Goal: Task Accomplishment & Management: Manage account settings

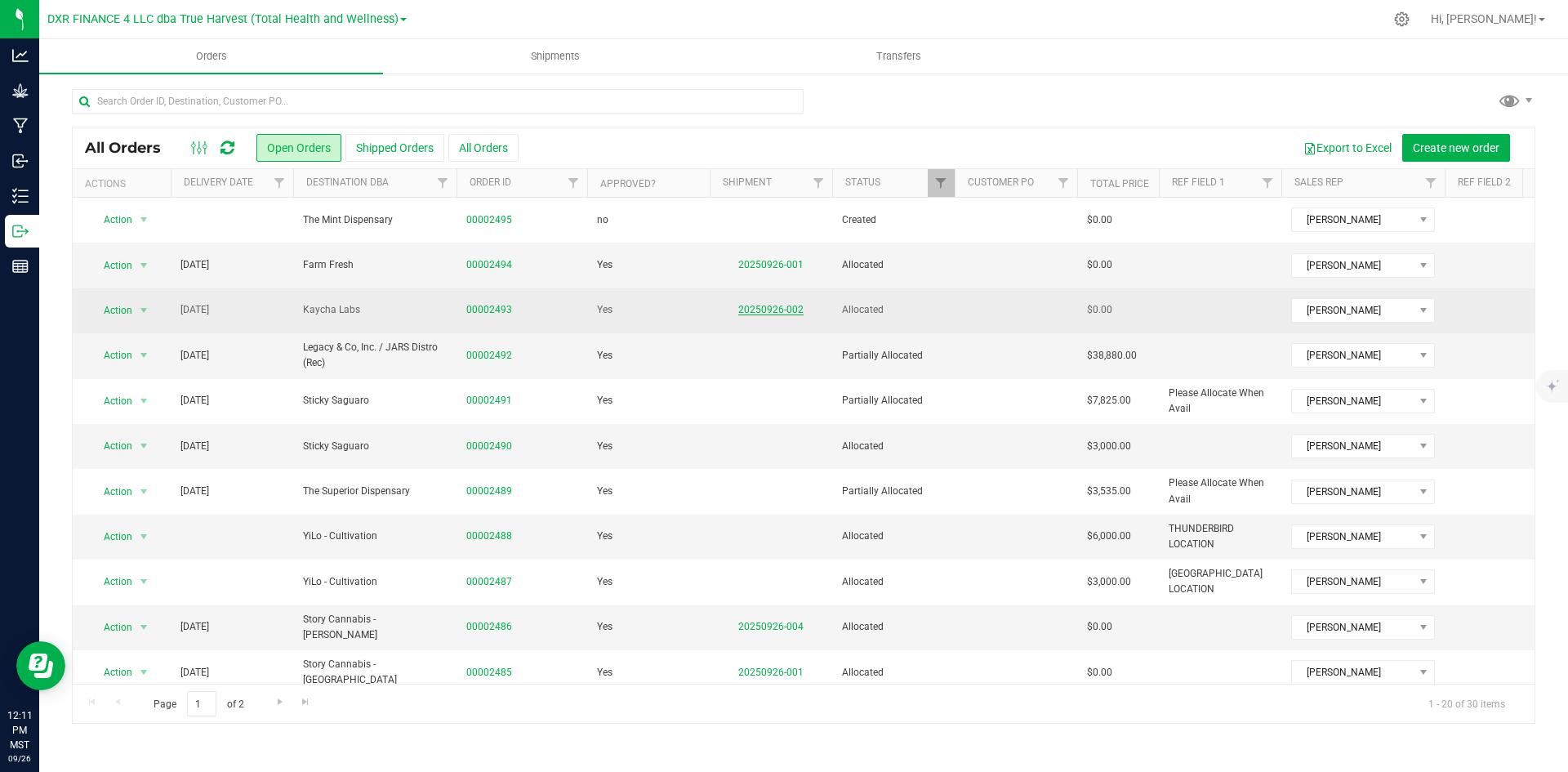
click at [777, 314] on link "20250926-002" at bounding box center [771, 309] width 65 height 11
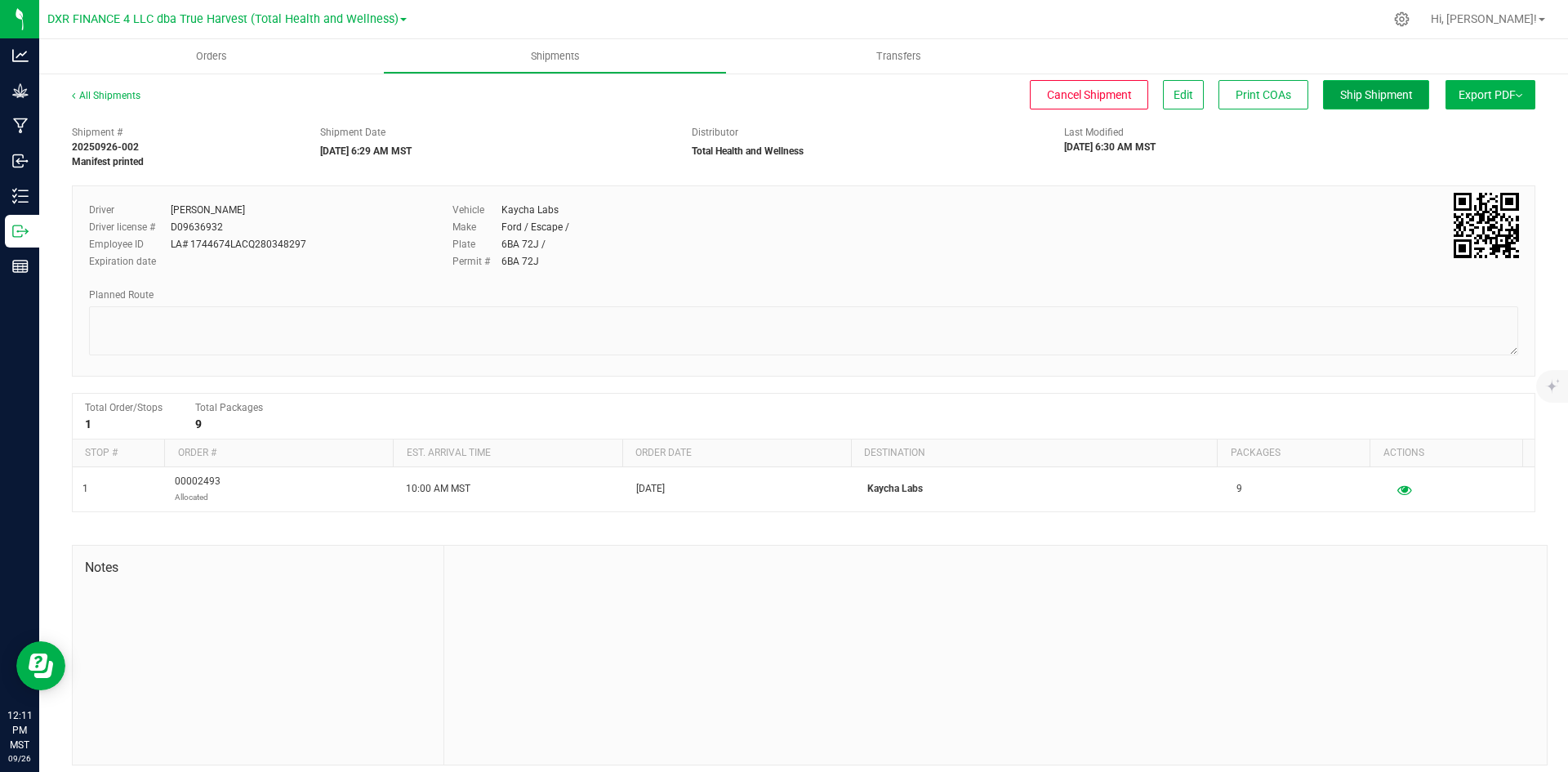
click at [1335, 104] on button "Ship Shipment" at bounding box center [1376, 95] width 106 height 30
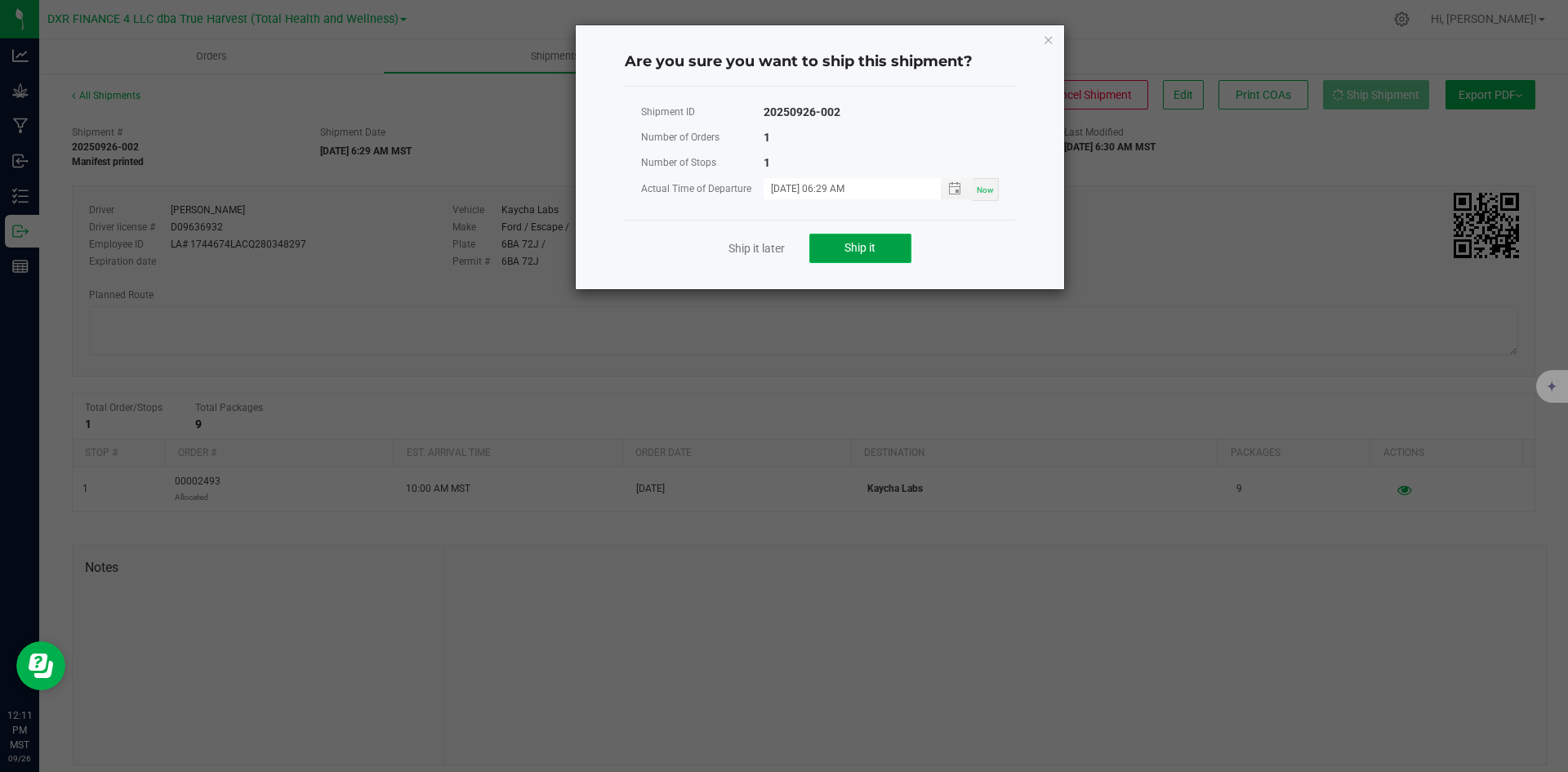
click at [866, 236] on button "Ship it" at bounding box center [860, 249] width 102 height 30
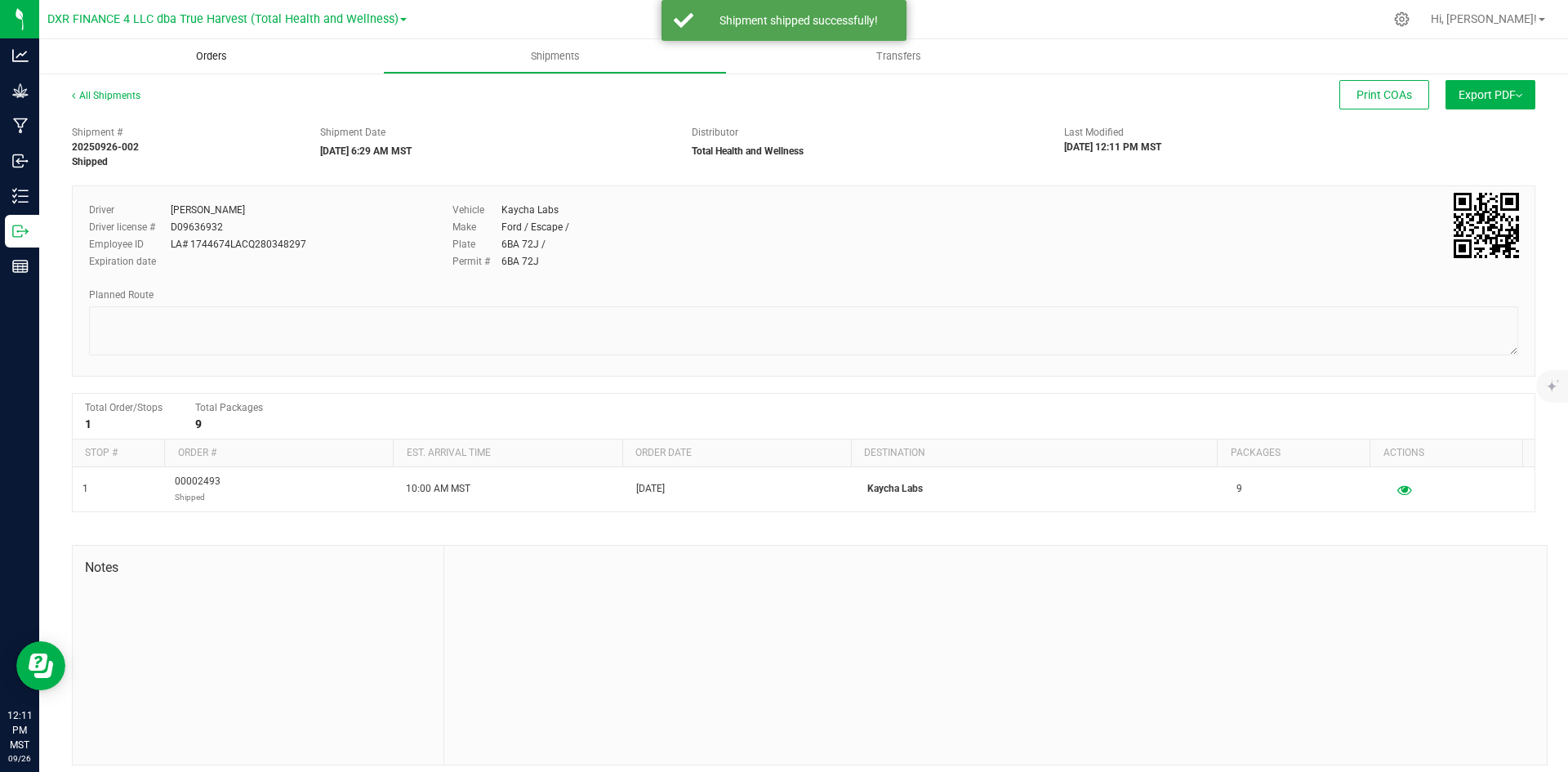
click at [223, 65] on uib-tab-heading "Orders" at bounding box center [210, 56] width 344 height 34
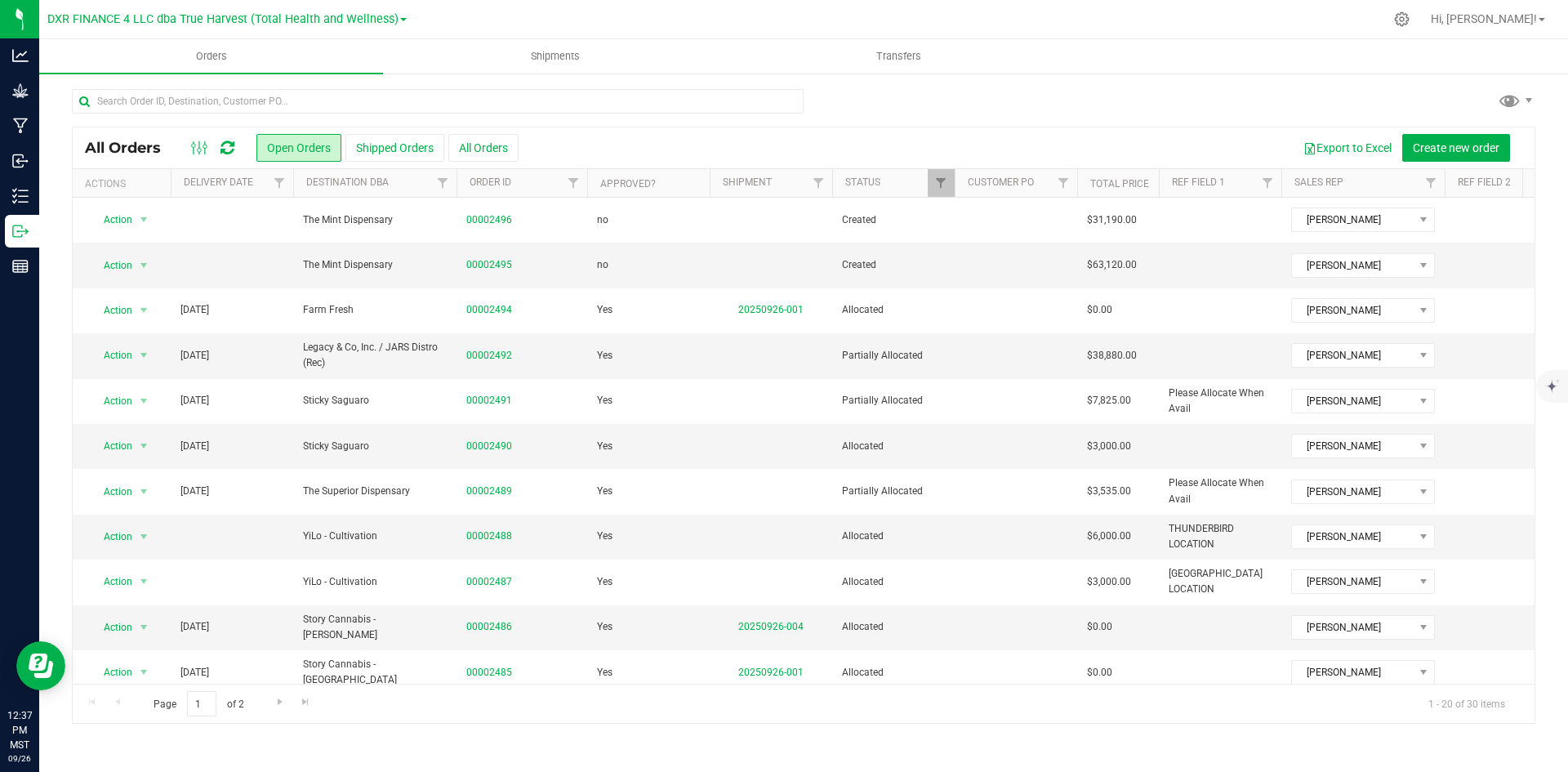
click at [261, 188] on th "Delivery Date" at bounding box center [232, 183] width 123 height 29
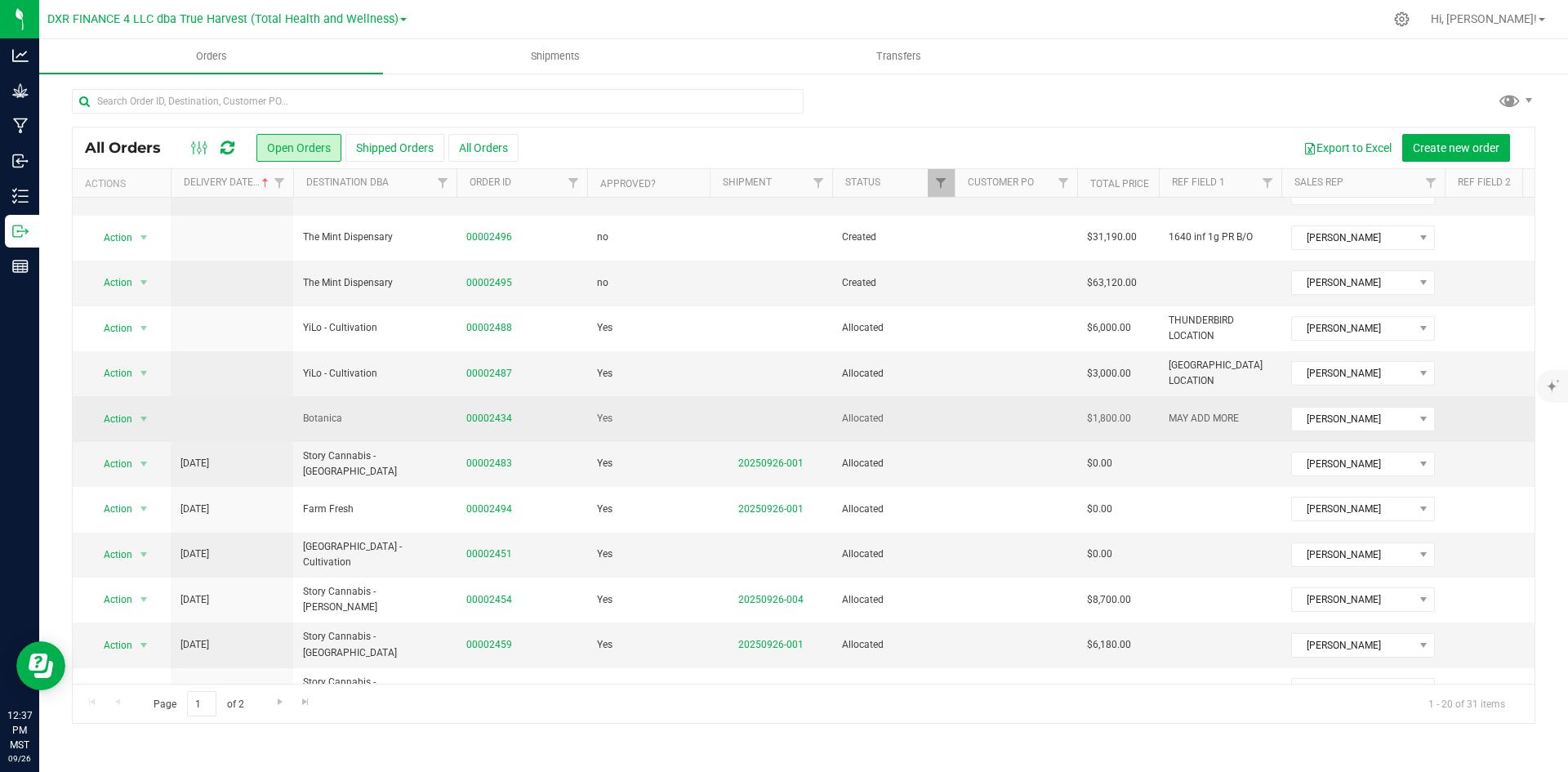
scroll to position [163, 0]
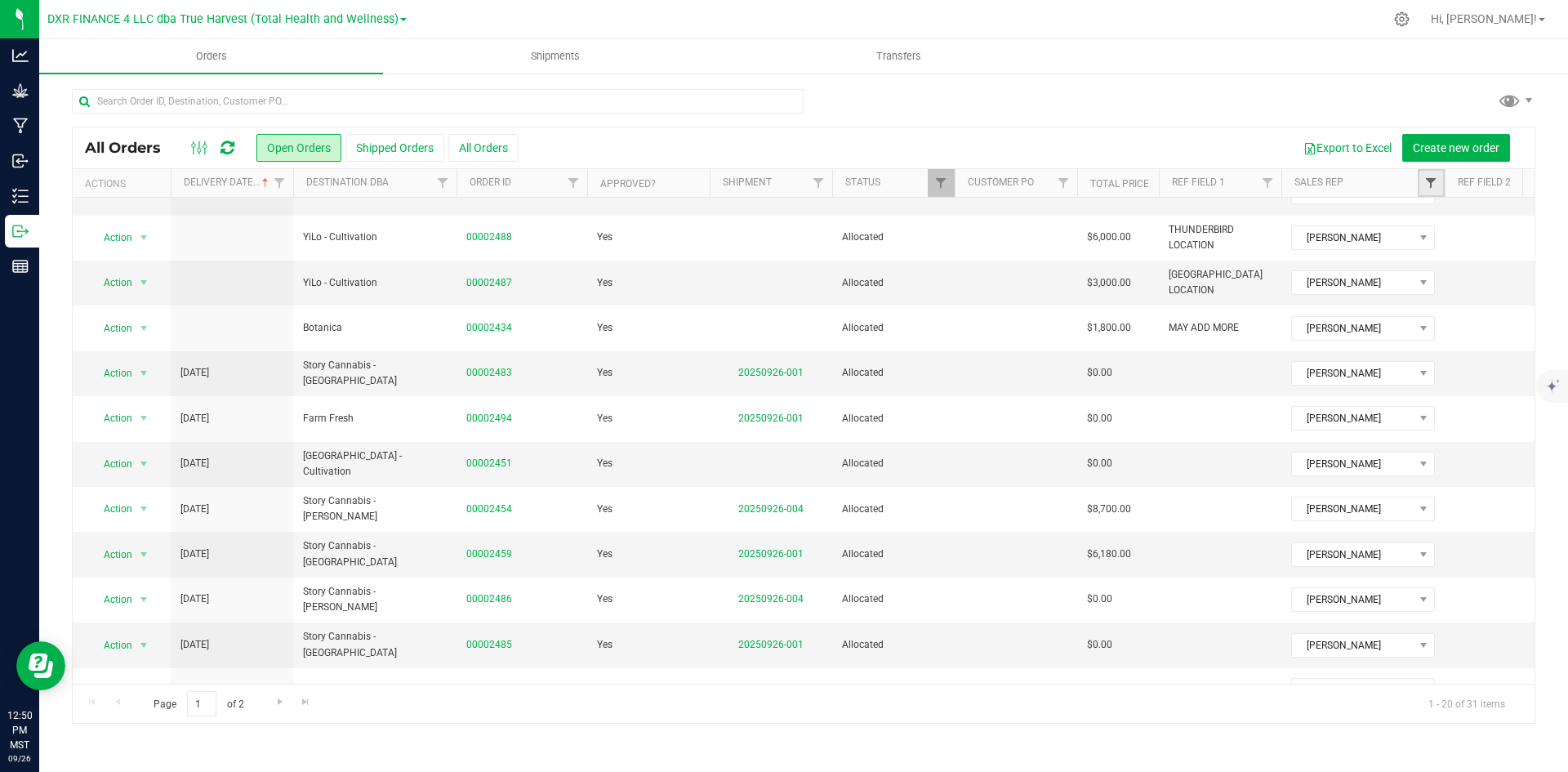
click at [1429, 185] on span "Filter" at bounding box center [1430, 183] width 13 height 13
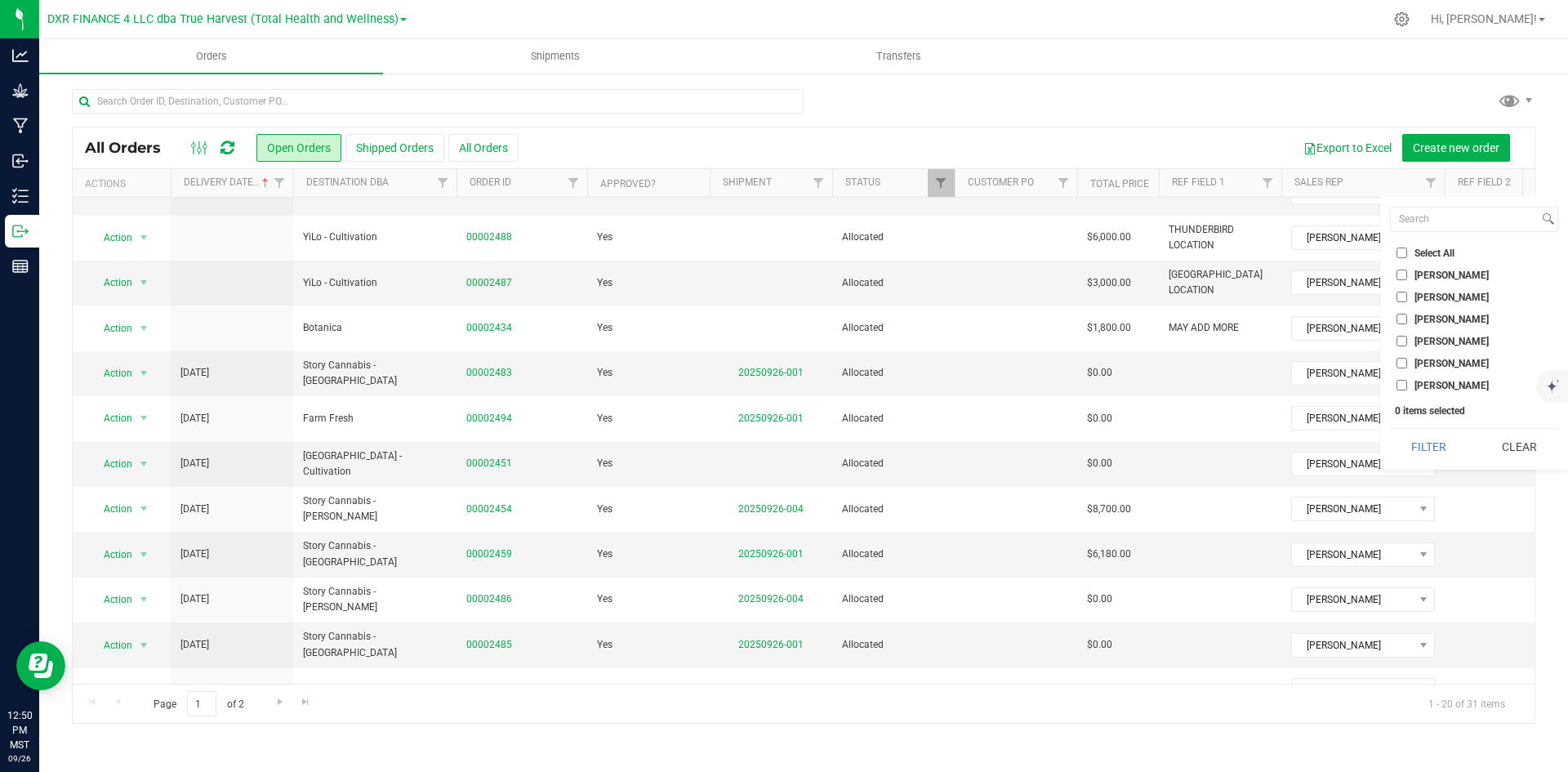
click at [1399, 387] on input "[PERSON_NAME]" at bounding box center [1401, 385] width 10 height 10
checkbox input "true"
click at [1421, 464] on button "Filter" at bounding box center [1429, 446] width 78 height 36
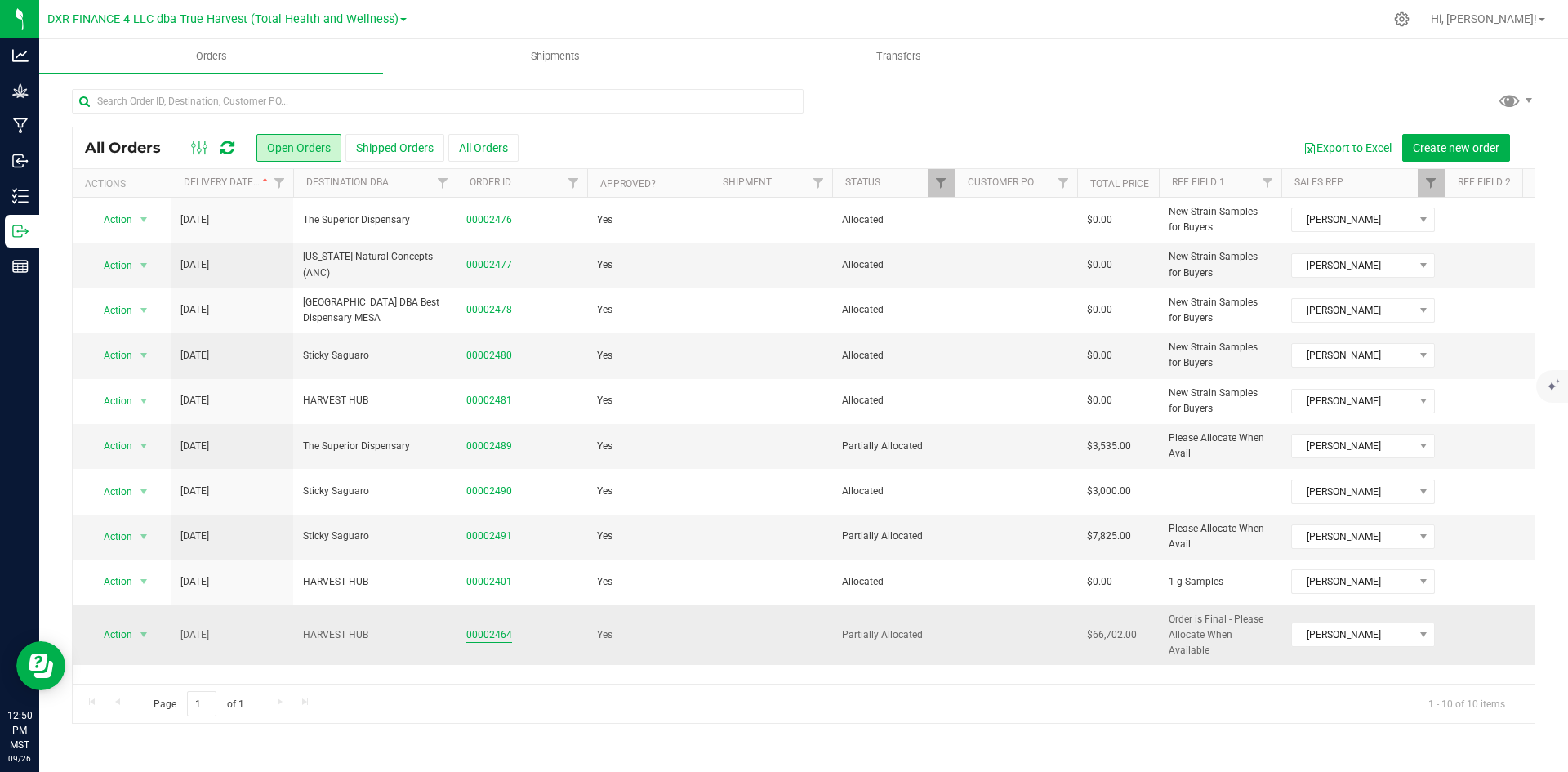
click at [480, 643] on link "00002464" at bounding box center [489, 635] width 46 height 16
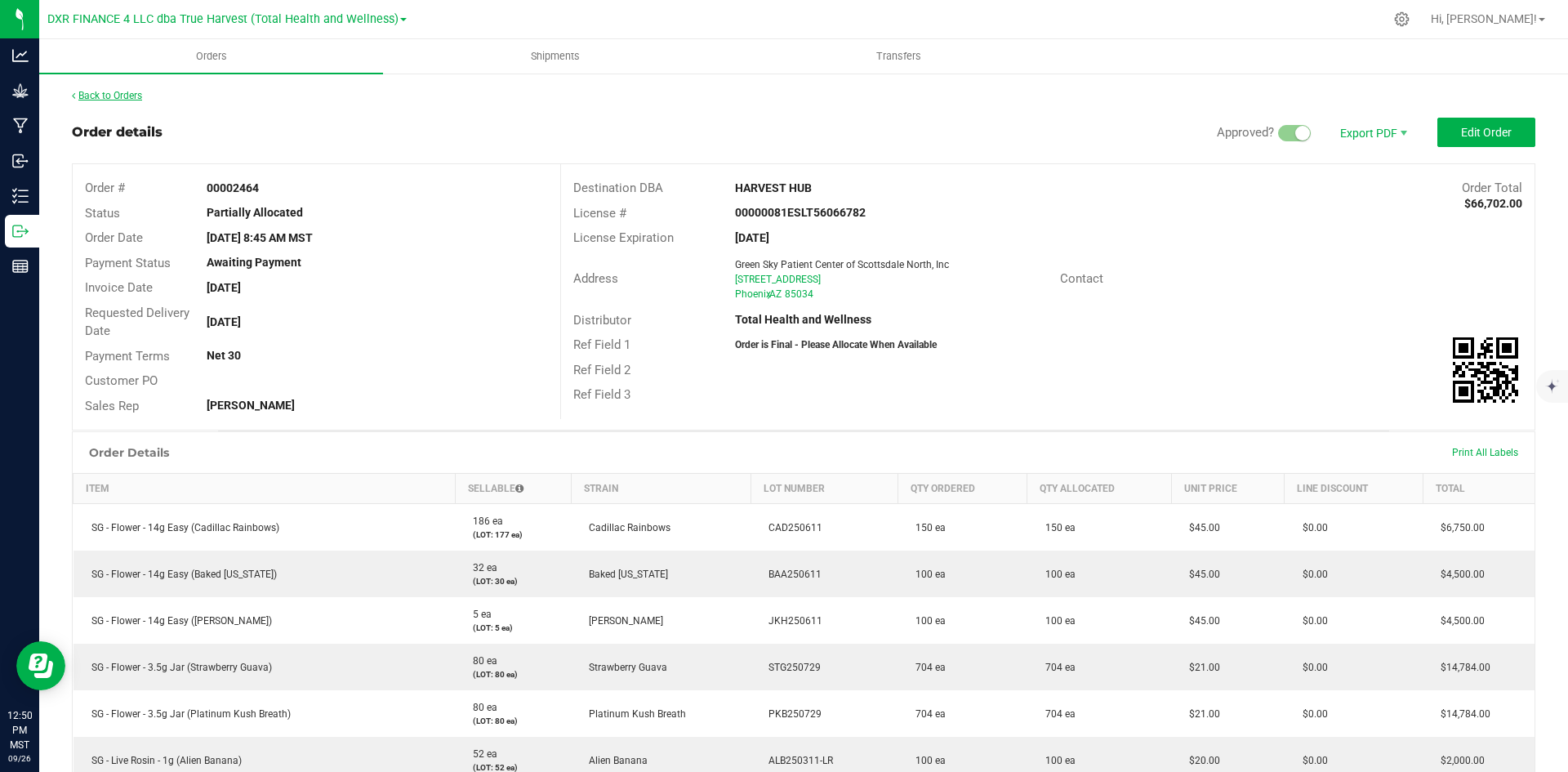
click at [125, 100] on link "Back to Orders" at bounding box center [106, 95] width 70 height 11
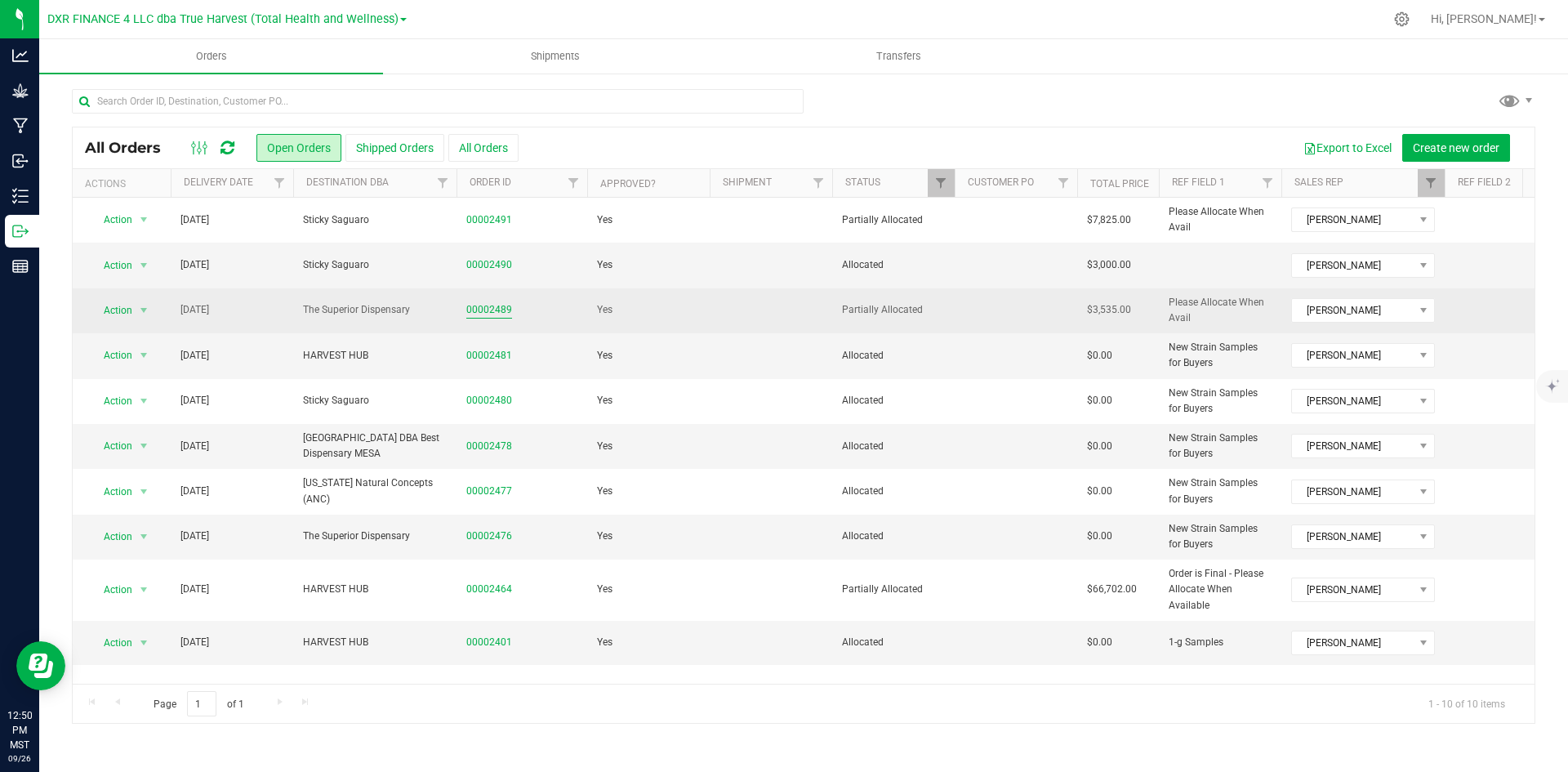
click at [490, 309] on link "00002489" at bounding box center [489, 309] width 46 height 16
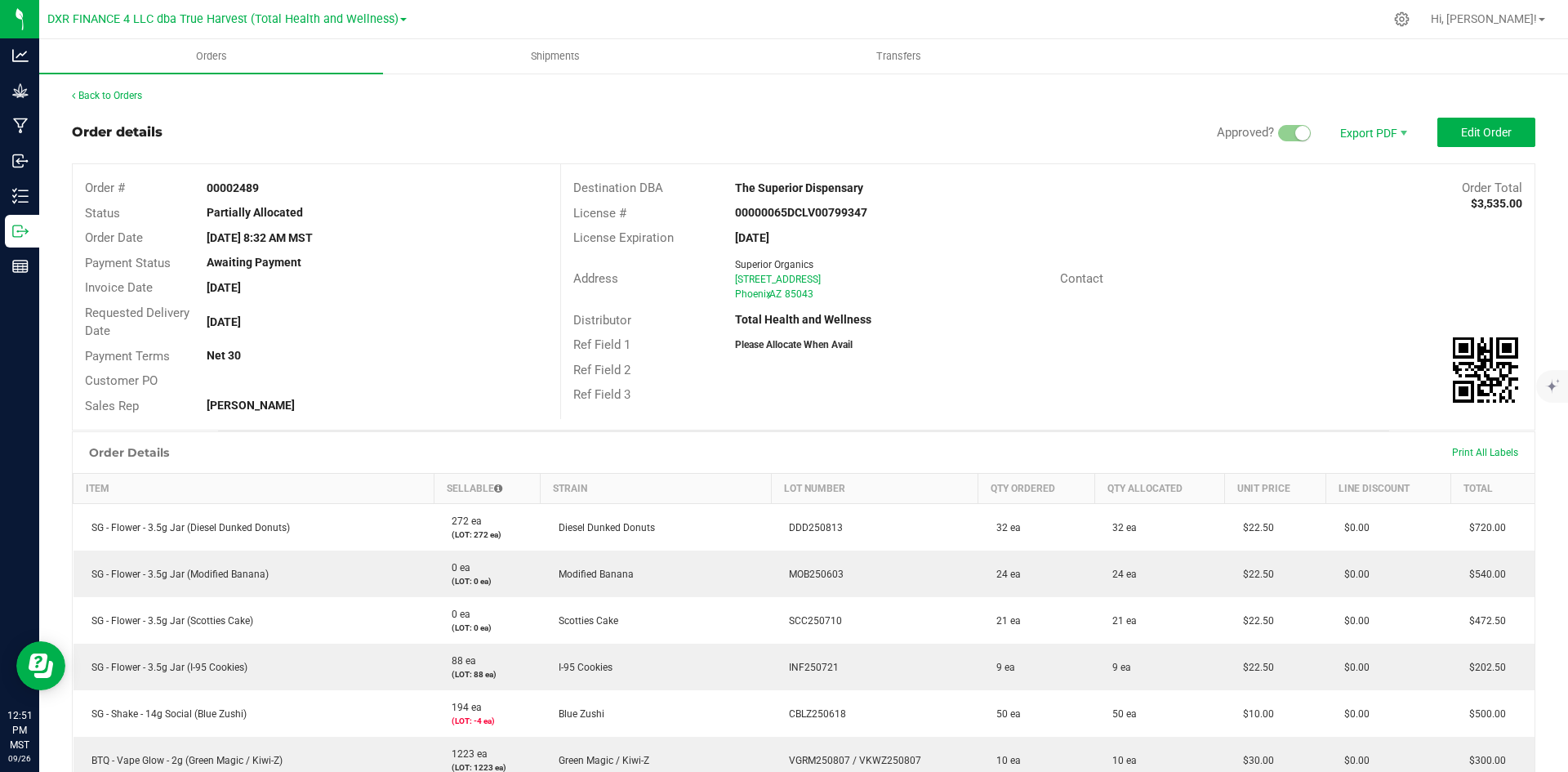
scroll to position [389, 0]
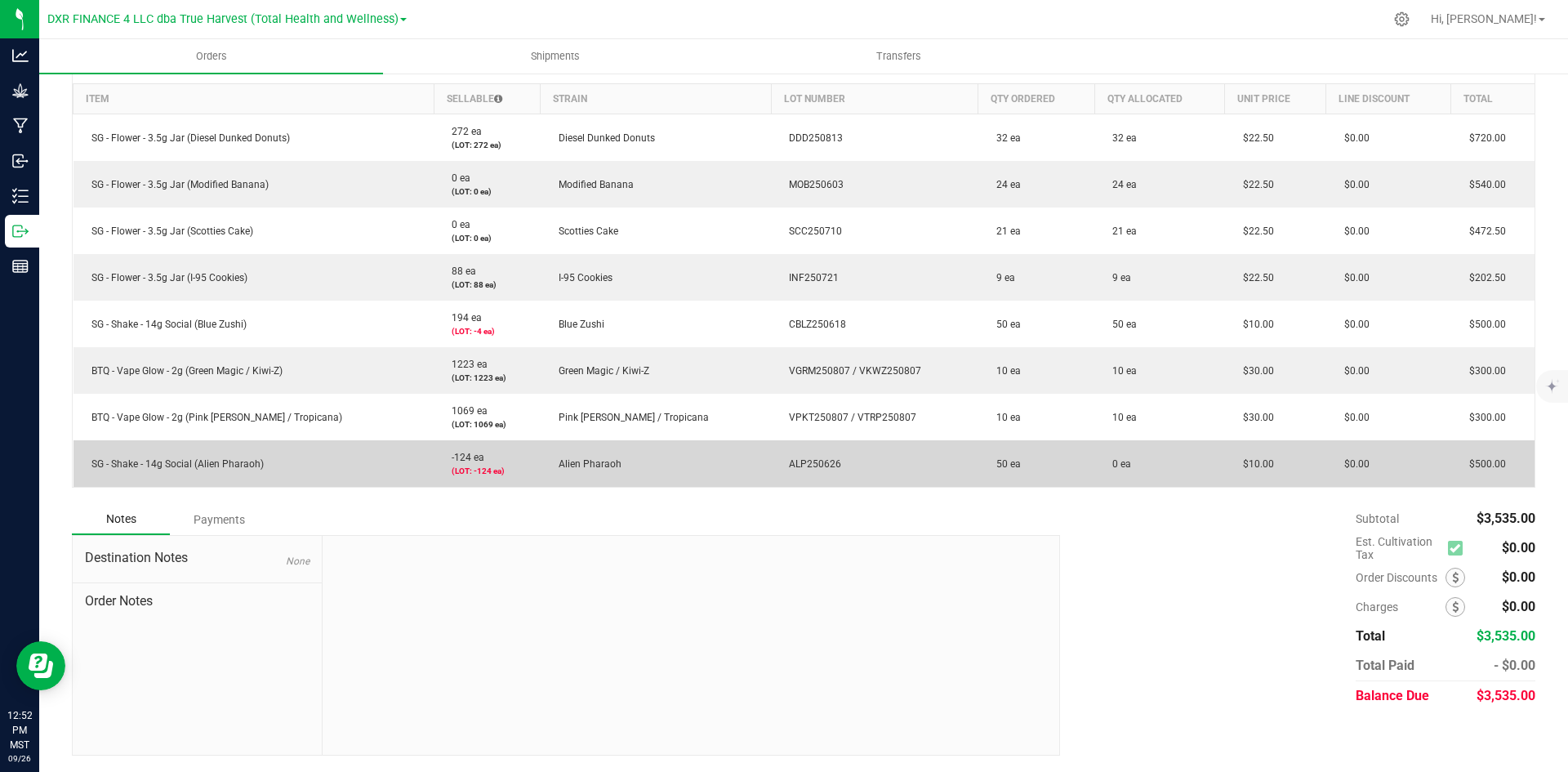
click at [780, 467] on span "ALP250626" at bounding box center [810, 464] width 61 height 11
copy span "ALP250626"
click at [780, 461] on span "ALP250626" at bounding box center [810, 464] width 61 height 11
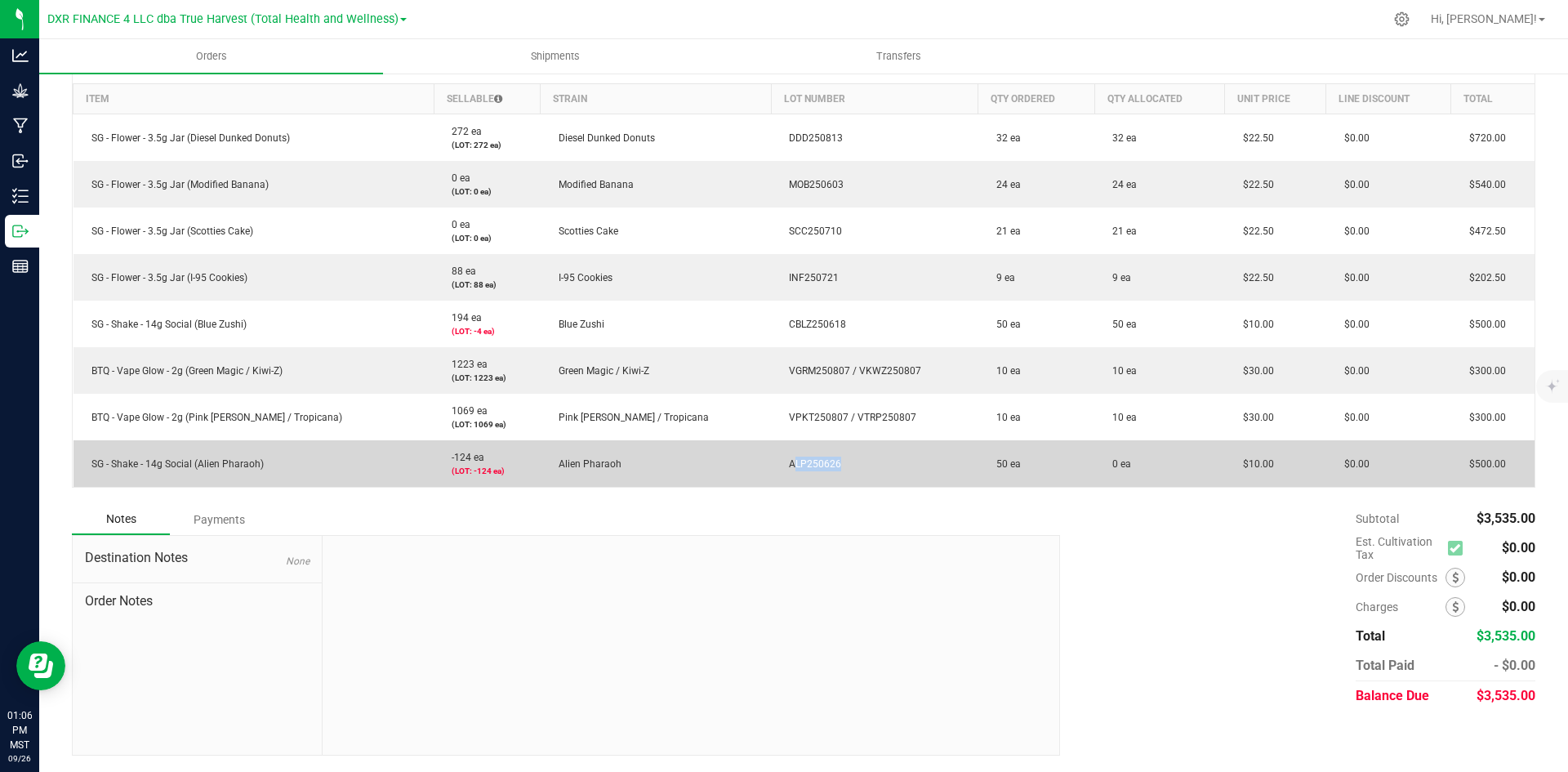
click at [780, 461] on span "ALP250626" at bounding box center [810, 464] width 61 height 11
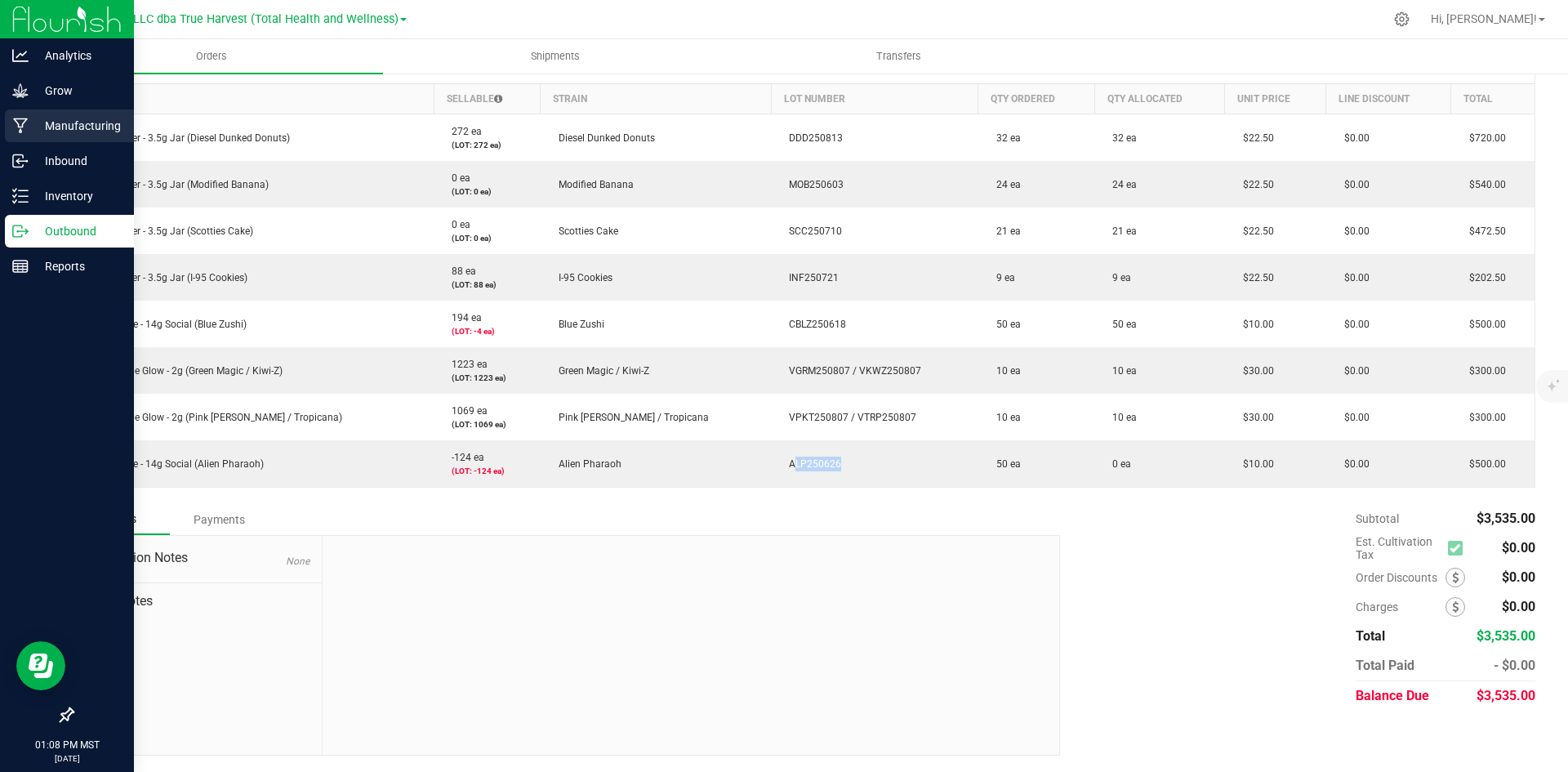
click at [70, 123] on p "Manufacturing" at bounding box center [77, 126] width 98 height 20
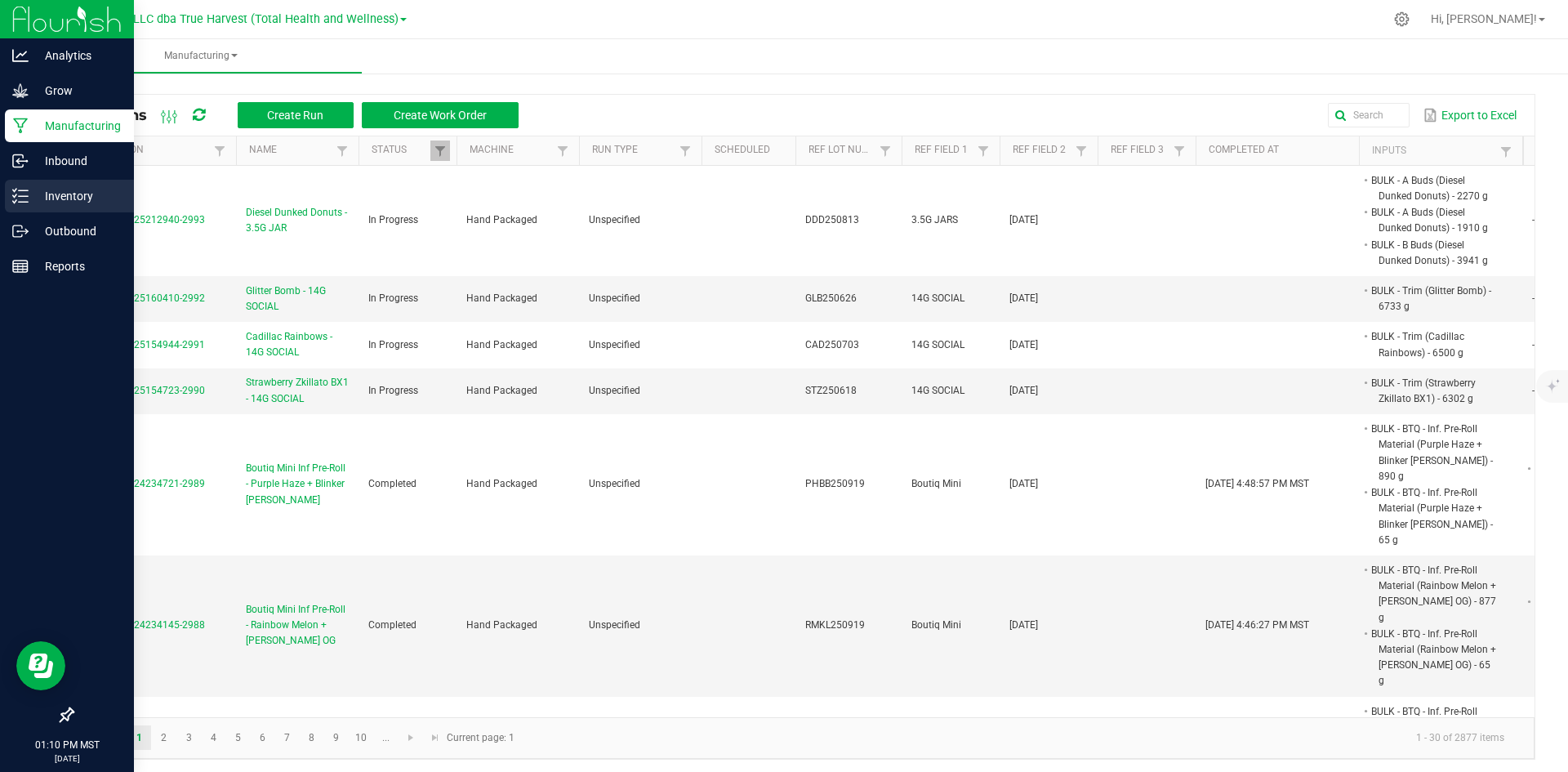
click at [23, 198] on icon at bounding box center [20, 196] width 17 height 17
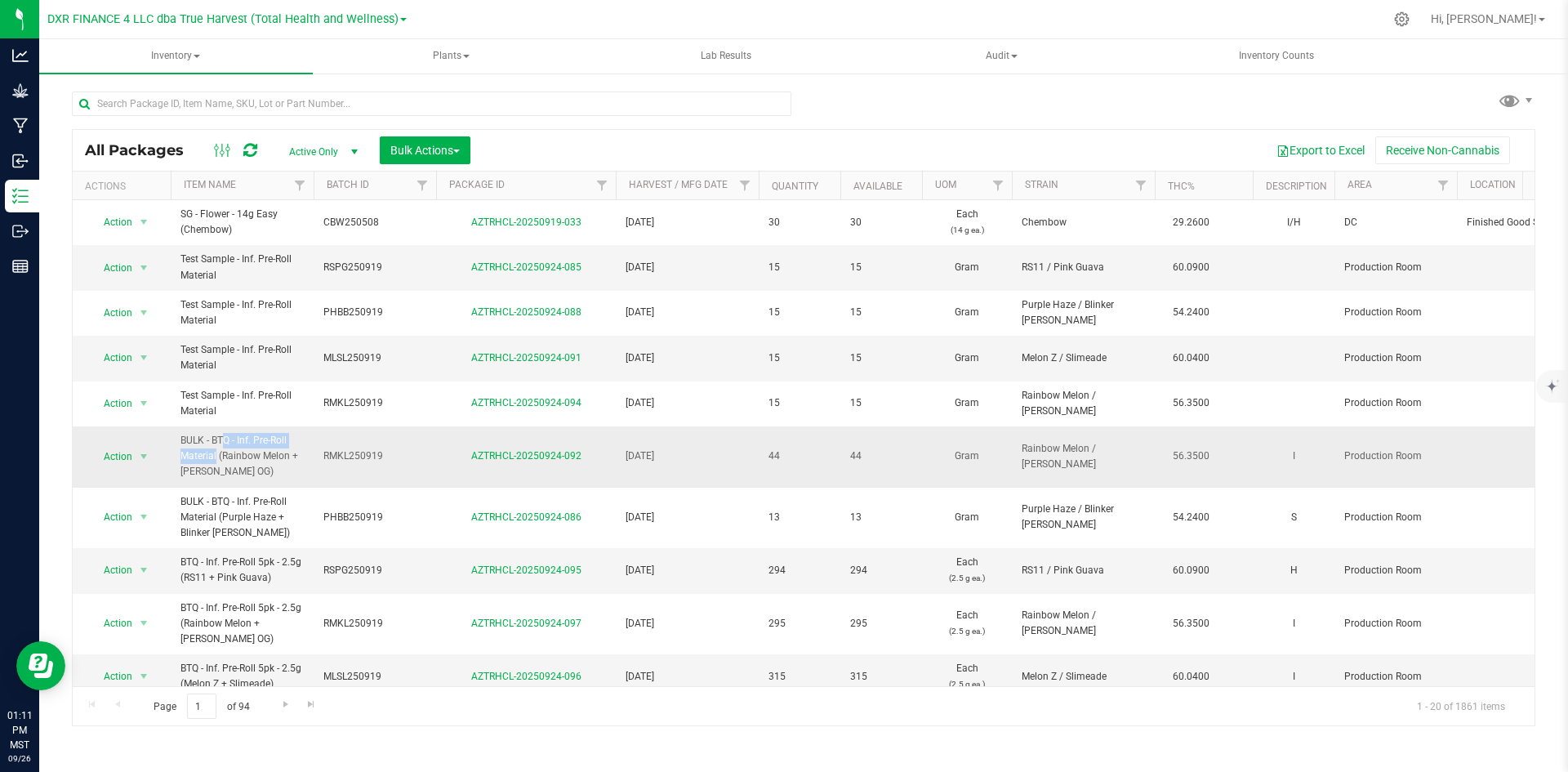
drag, startPoint x: 182, startPoint y: 437, endPoint x: 291, endPoint y: 440, distance: 109.0
click at [291, 440] on span "BULK - BTQ - Inf. Pre-Roll Material (Rainbow Melon + King Louis OG)" at bounding box center [242, 456] width 123 height 47
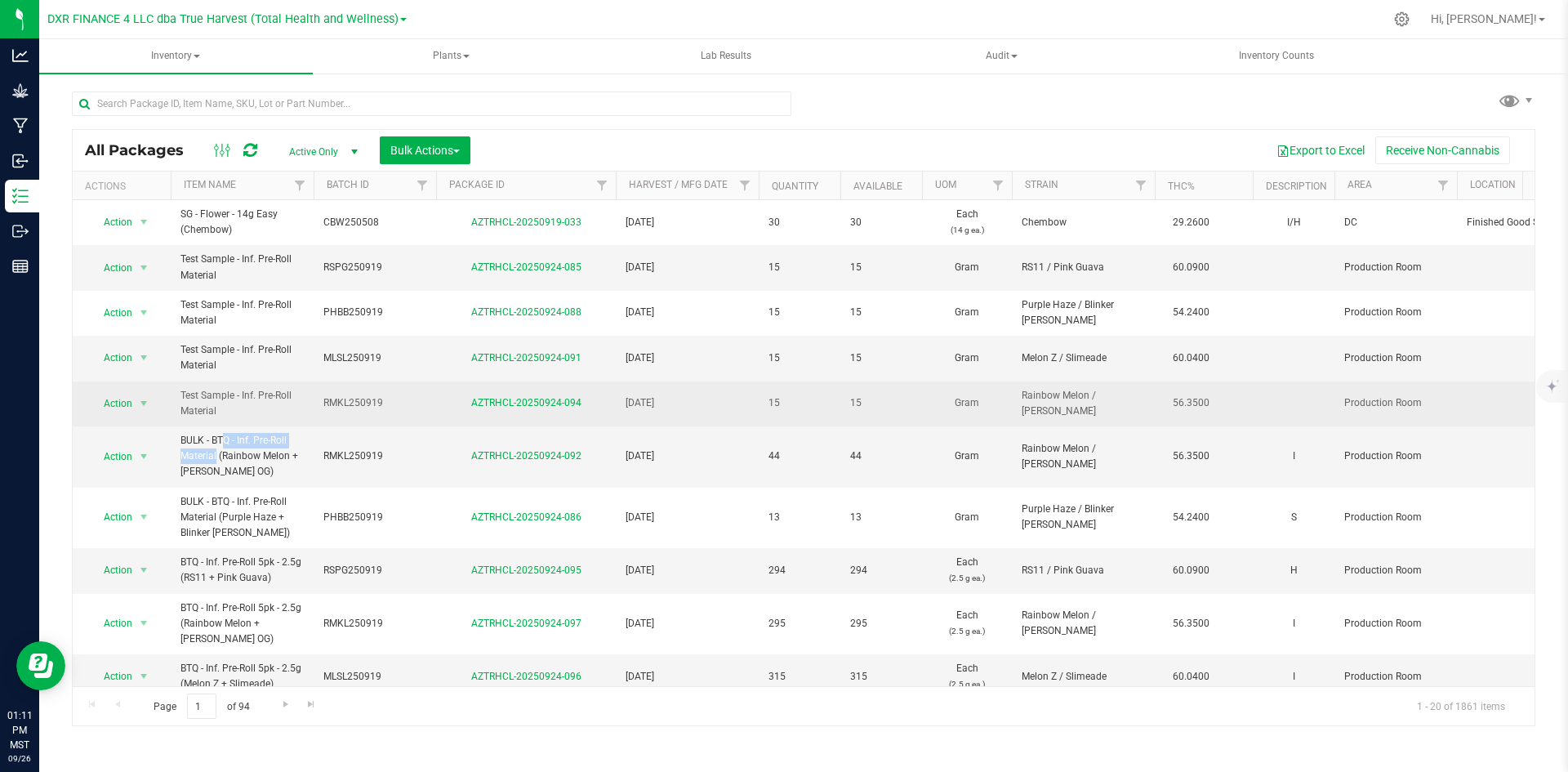
drag, startPoint x: 182, startPoint y: 395, endPoint x: 287, endPoint y: 410, distance: 106.1
click at [287, 410] on span "Test Sample - Inf. Pre-Roll Material" at bounding box center [242, 403] width 123 height 31
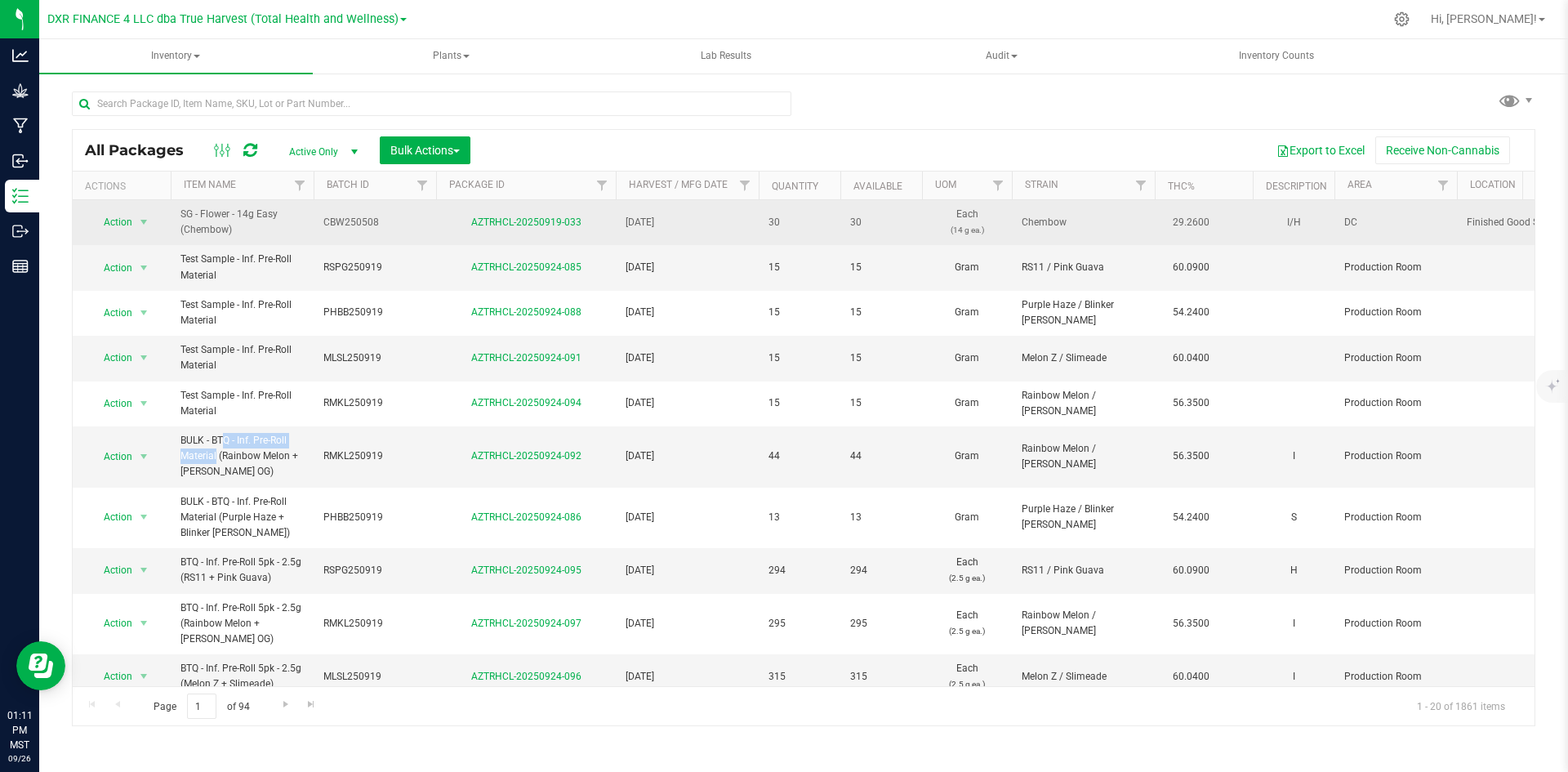
copy span "Test Sample - Inf. Pre-Roll Material"
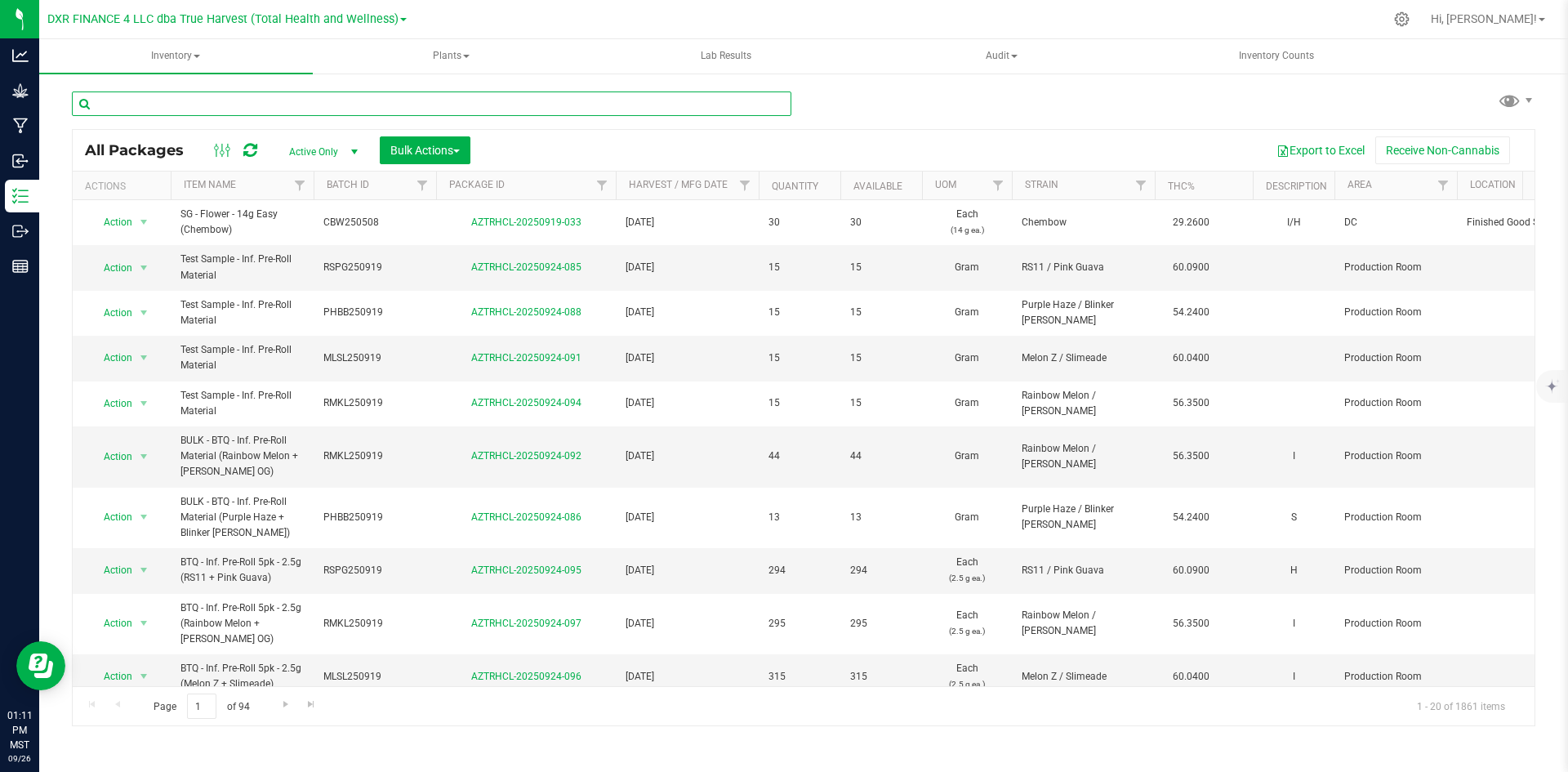
click at [263, 110] on input "text" at bounding box center [431, 103] width 720 height 24
paste input "Test Sample - Inf. Pre-Roll Material"
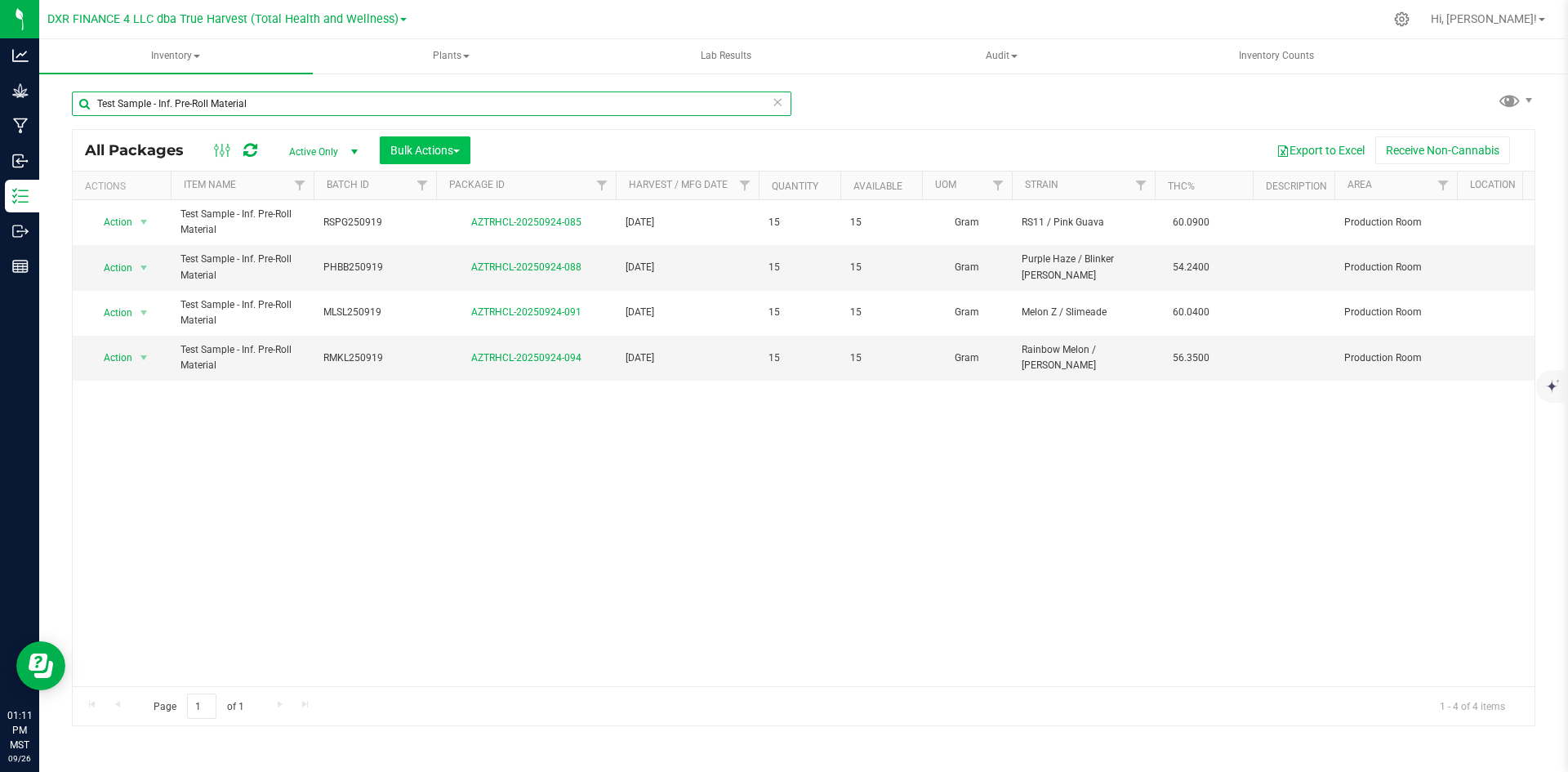
type input "Test Sample - Inf. Pre-Roll Material"
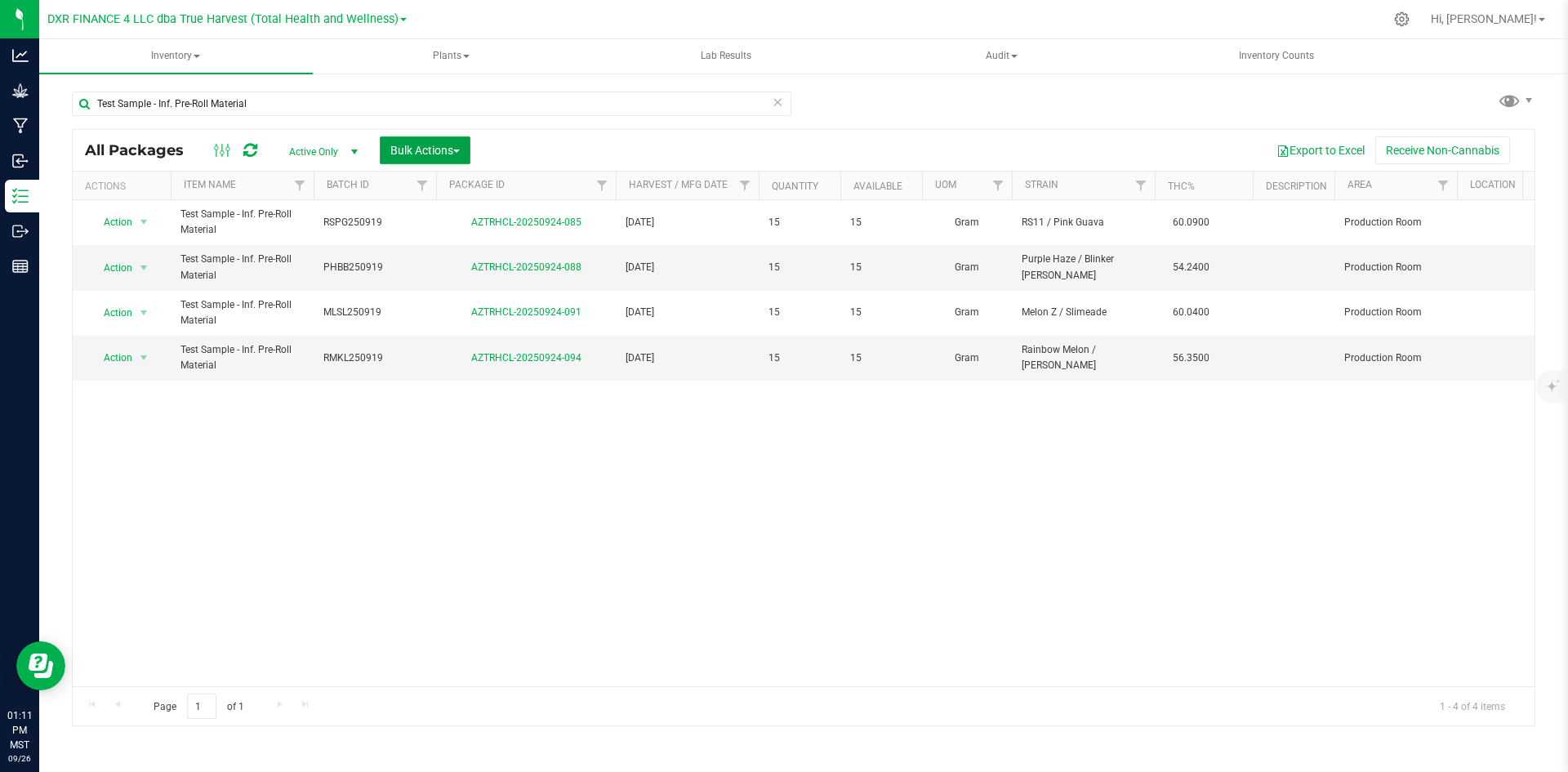
click at [435, 152] on span "Bulk Actions" at bounding box center [425, 150] width 70 height 13
click at [581, 516] on div "Action Action Adjust qty Create package Edit attributes Global inventory Locate…" at bounding box center [804, 443] width 1462 height 486
click at [418, 146] on span "Bulk Actions" at bounding box center [425, 150] width 70 height 13
click at [420, 154] on span "Bulk Actions" at bounding box center [425, 150] width 70 height 13
click at [444, 215] on span "Add to outbound order" at bounding box center [444, 216] width 111 height 13
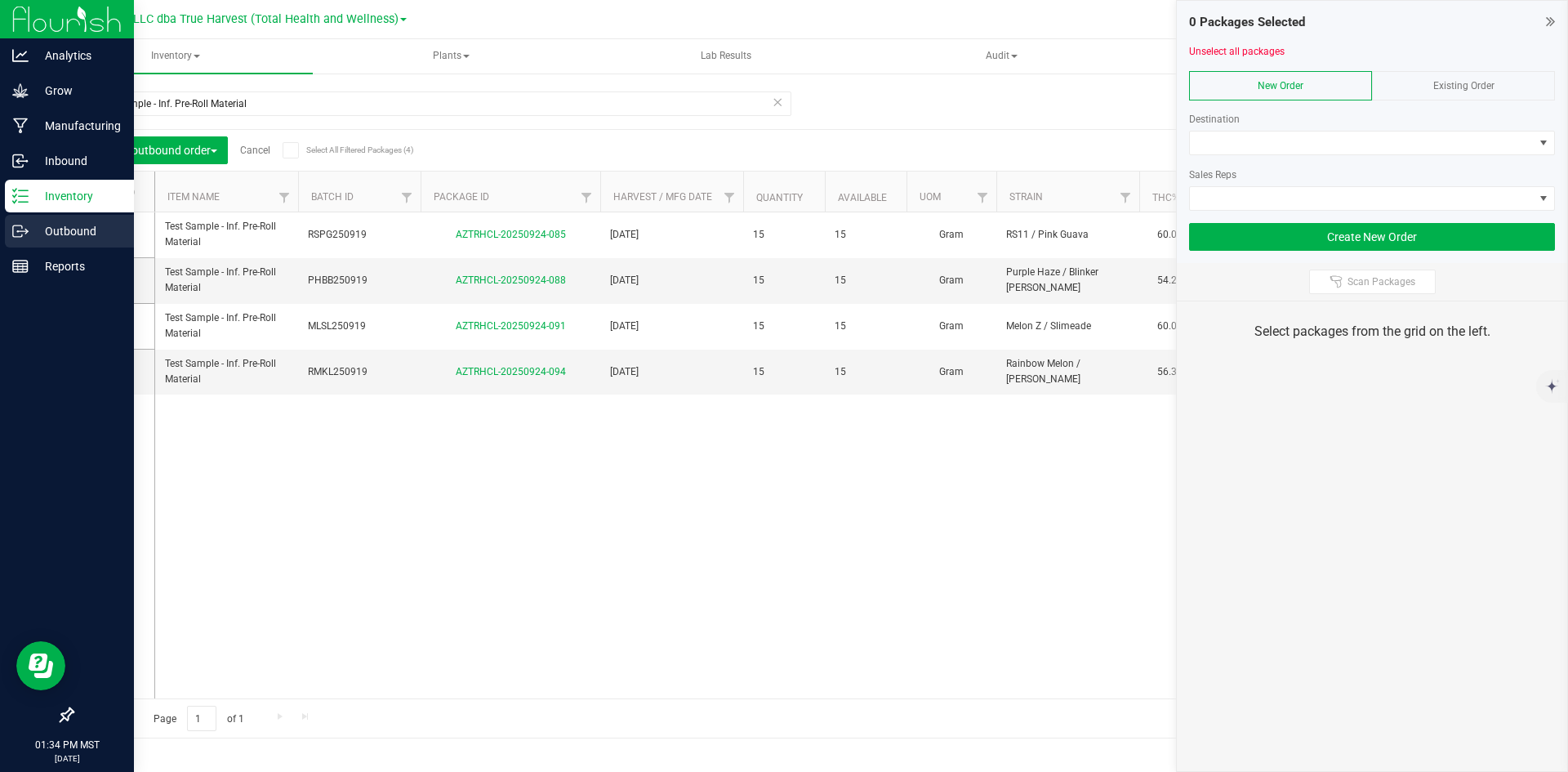
click at [19, 241] on div "Outbound" at bounding box center [69, 231] width 129 height 33
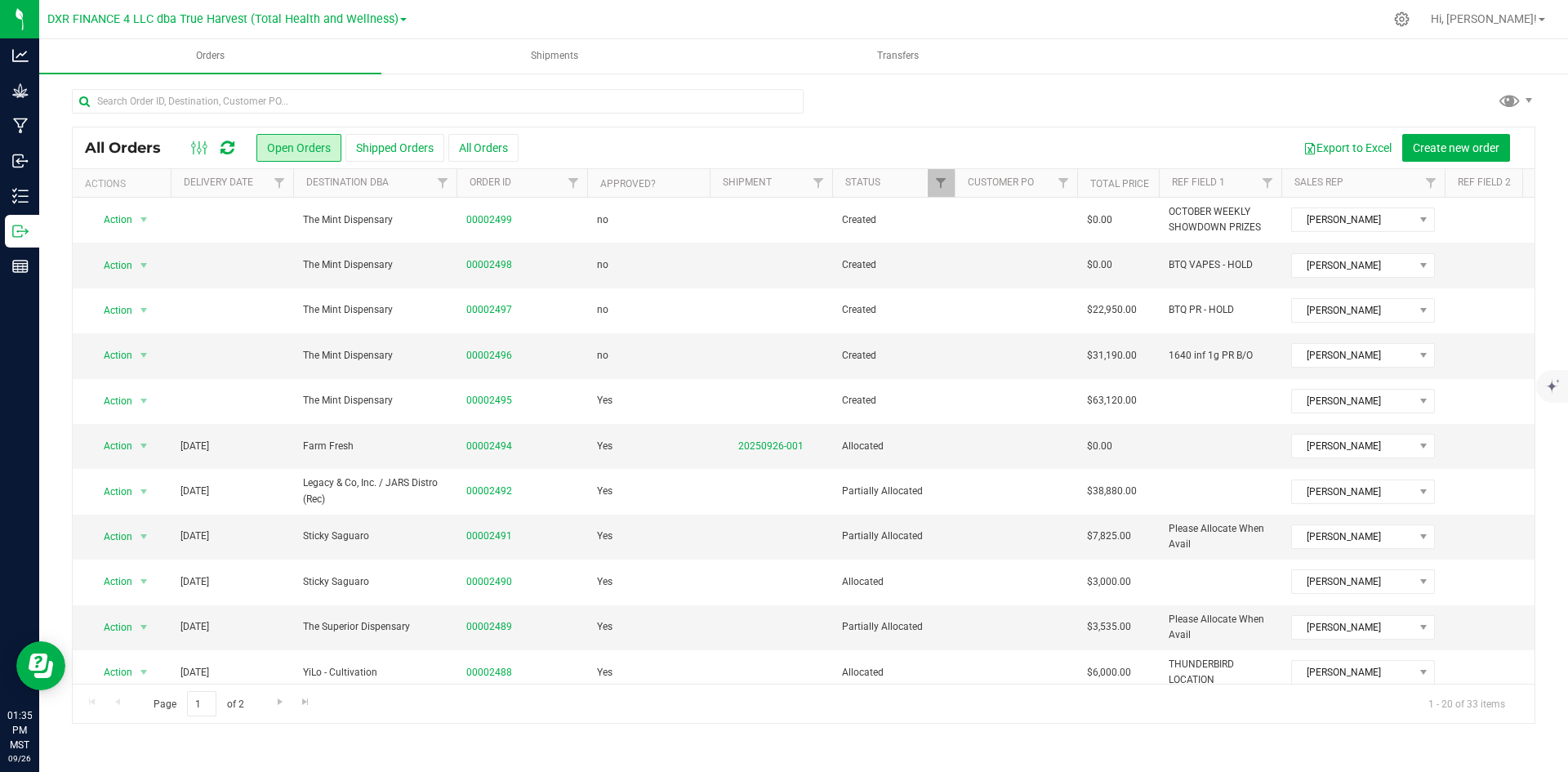
click at [263, 192] on th "Delivery Date" at bounding box center [232, 183] width 123 height 29
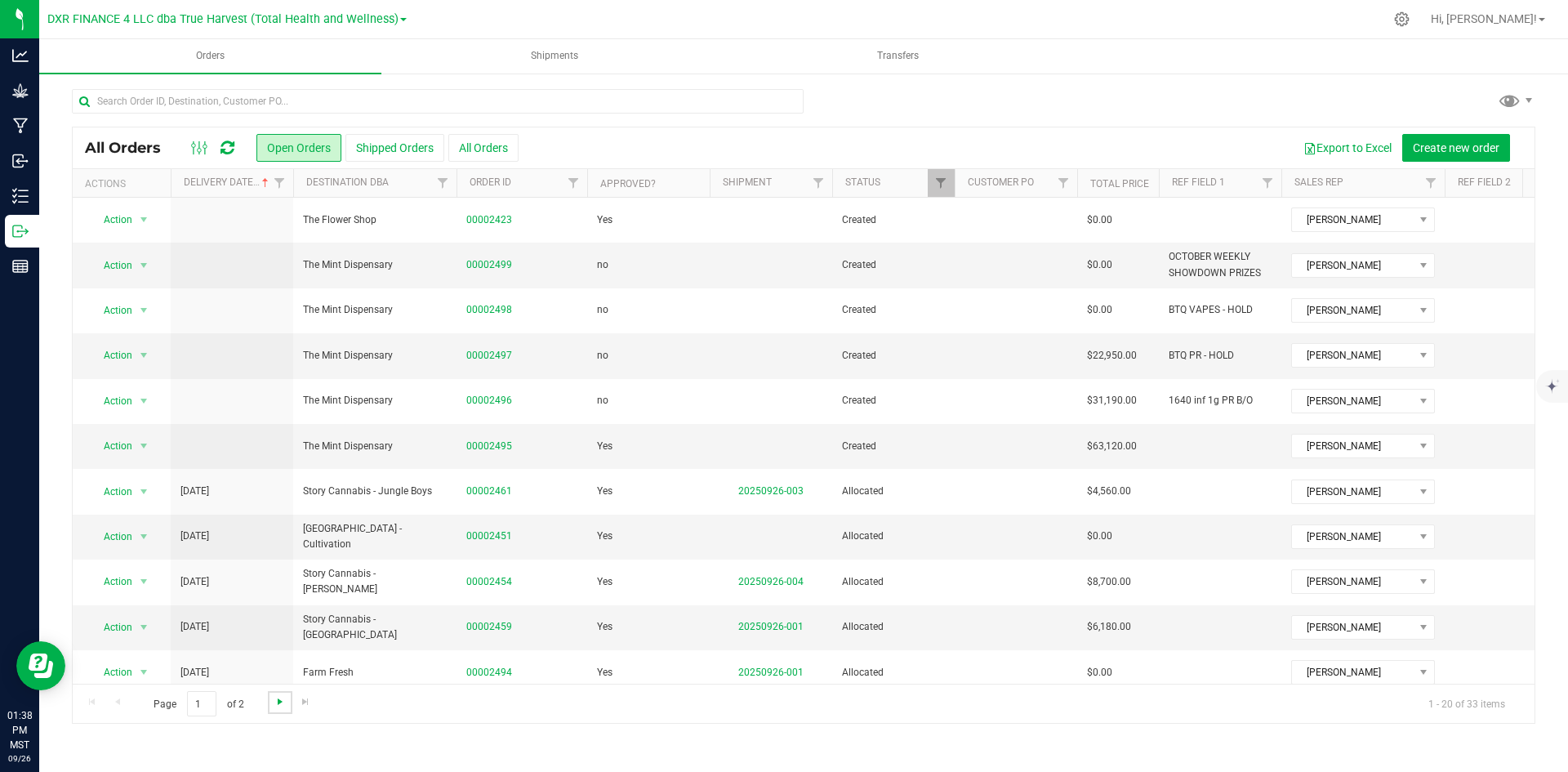
click at [277, 702] on span "Go to the next page" at bounding box center [280, 701] width 13 height 13
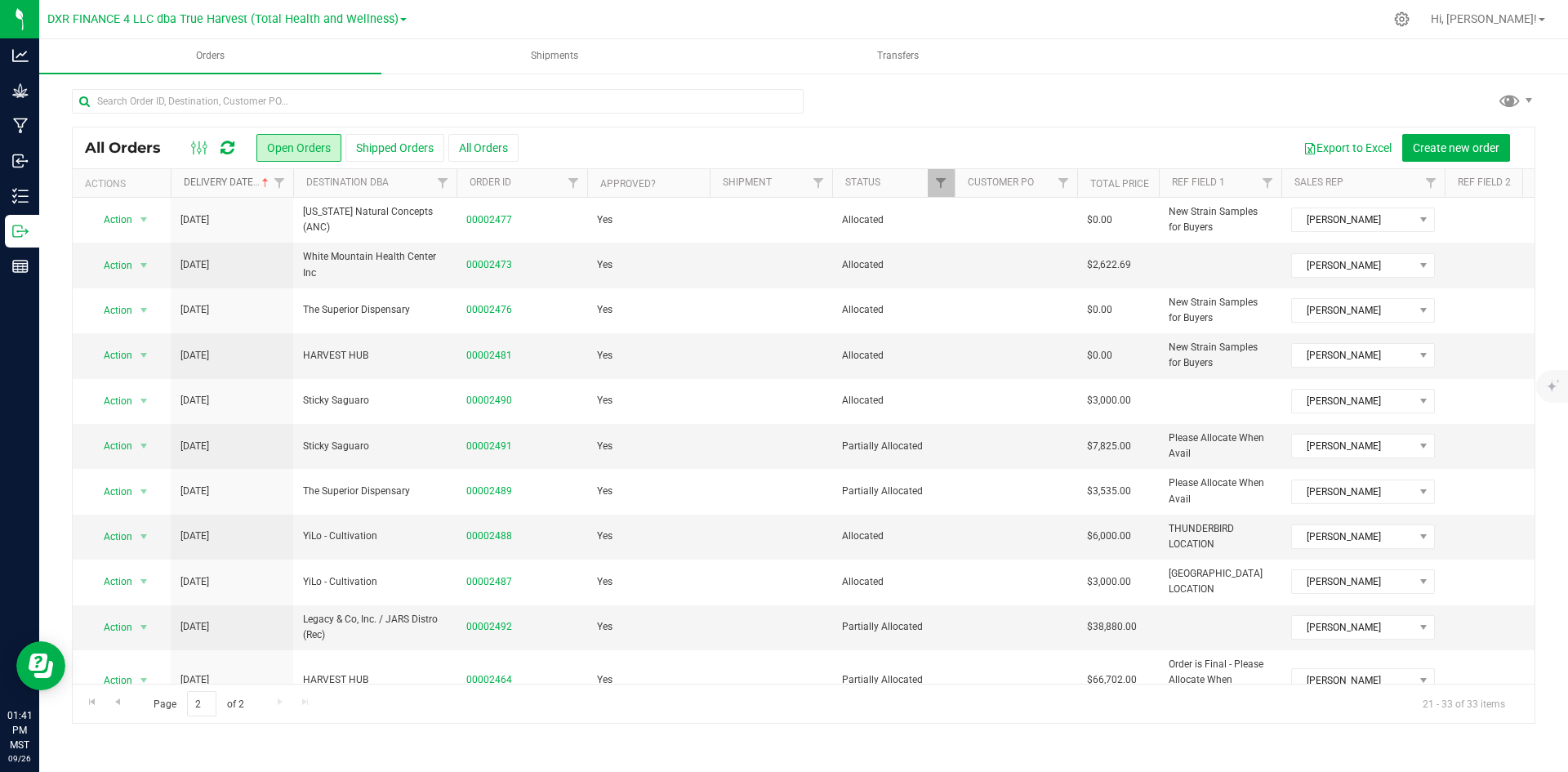
click at [264, 182] on span at bounding box center [265, 183] width 13 height 13
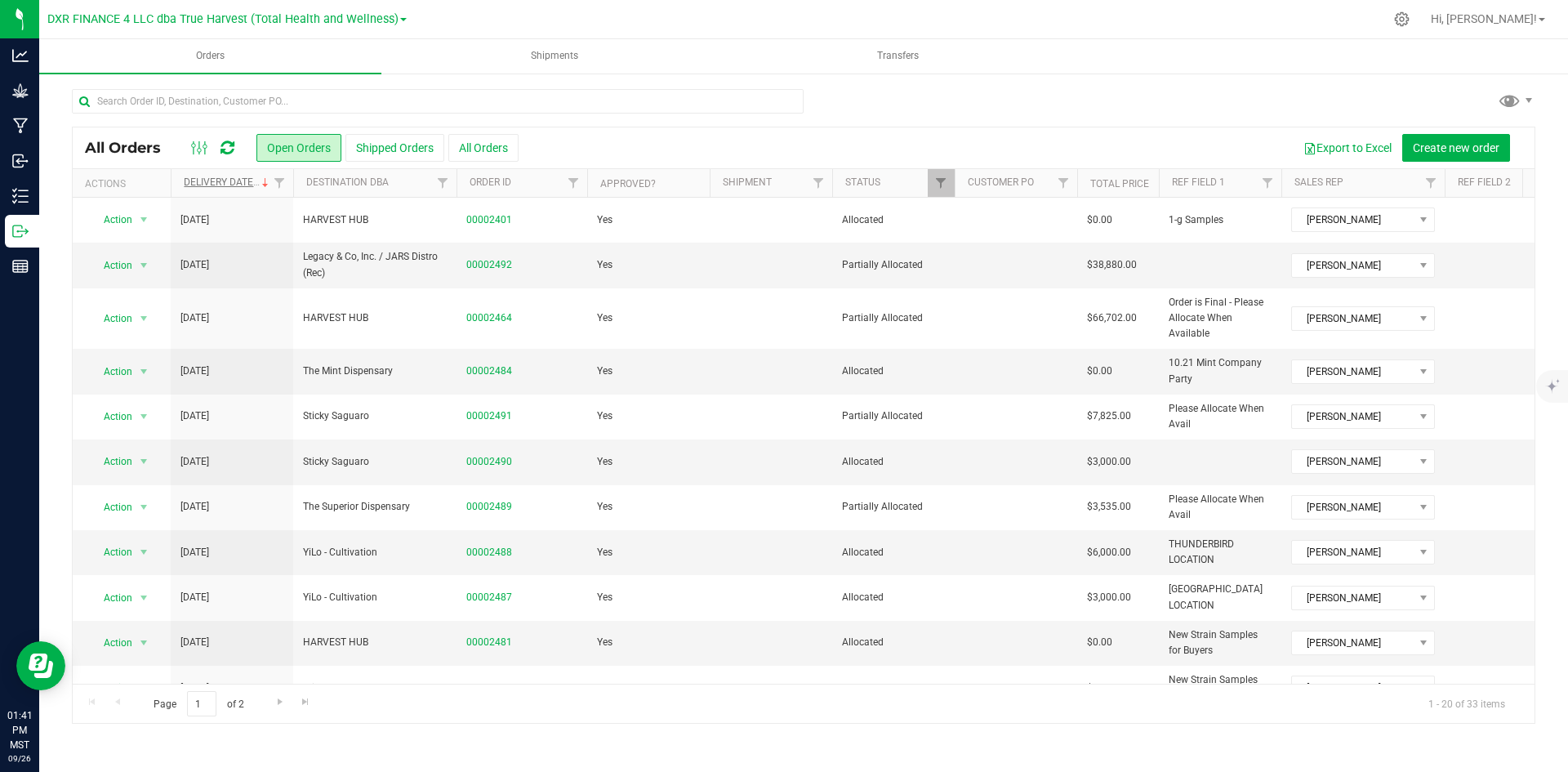
click at [262, 191] on th "Delivery Date" at bounding box center [232, 183] width 123 height 29
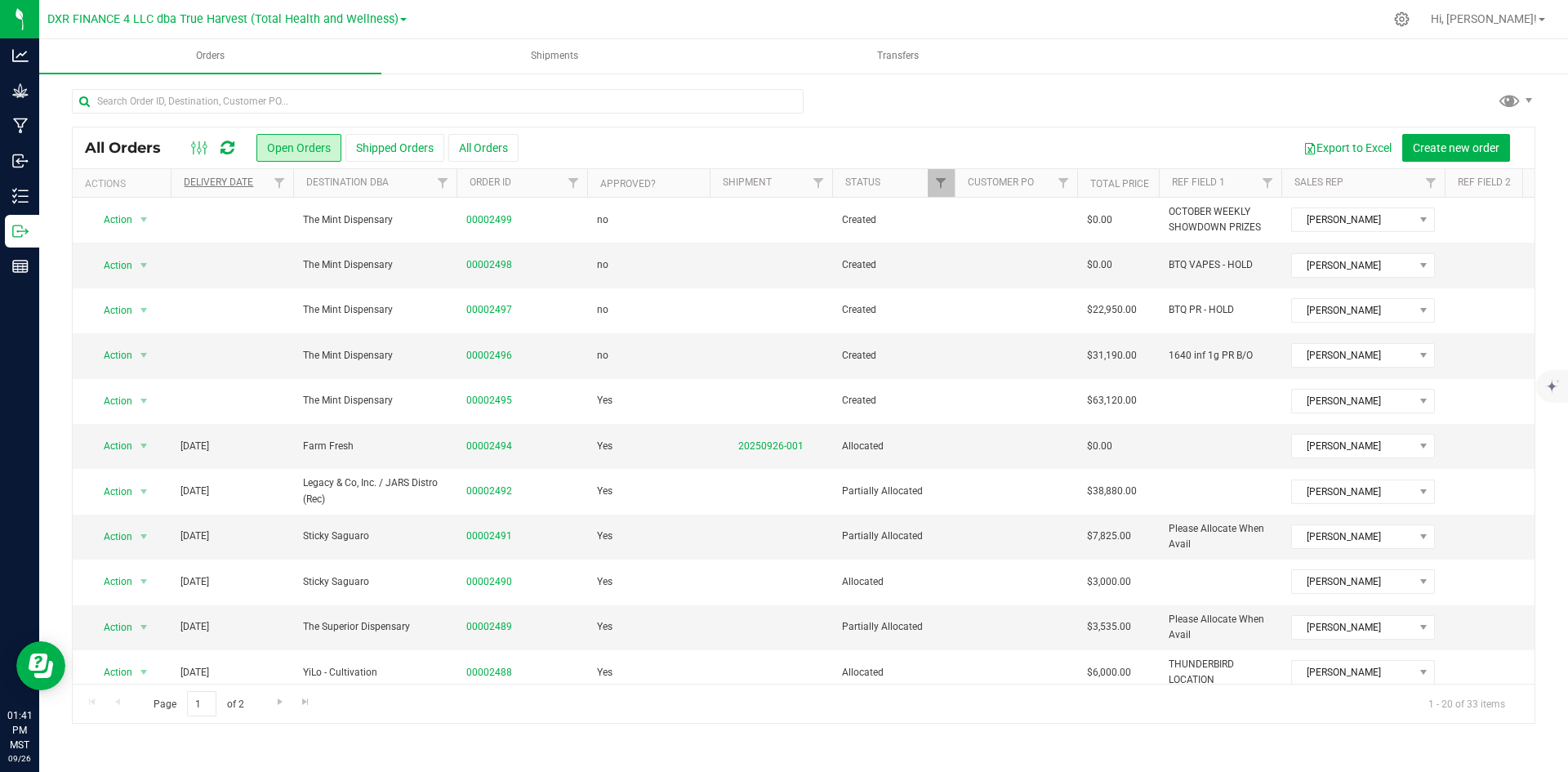
click at [262, 191] on th "Delivery Date" at bounding box center [232, 183] width 123 height 29
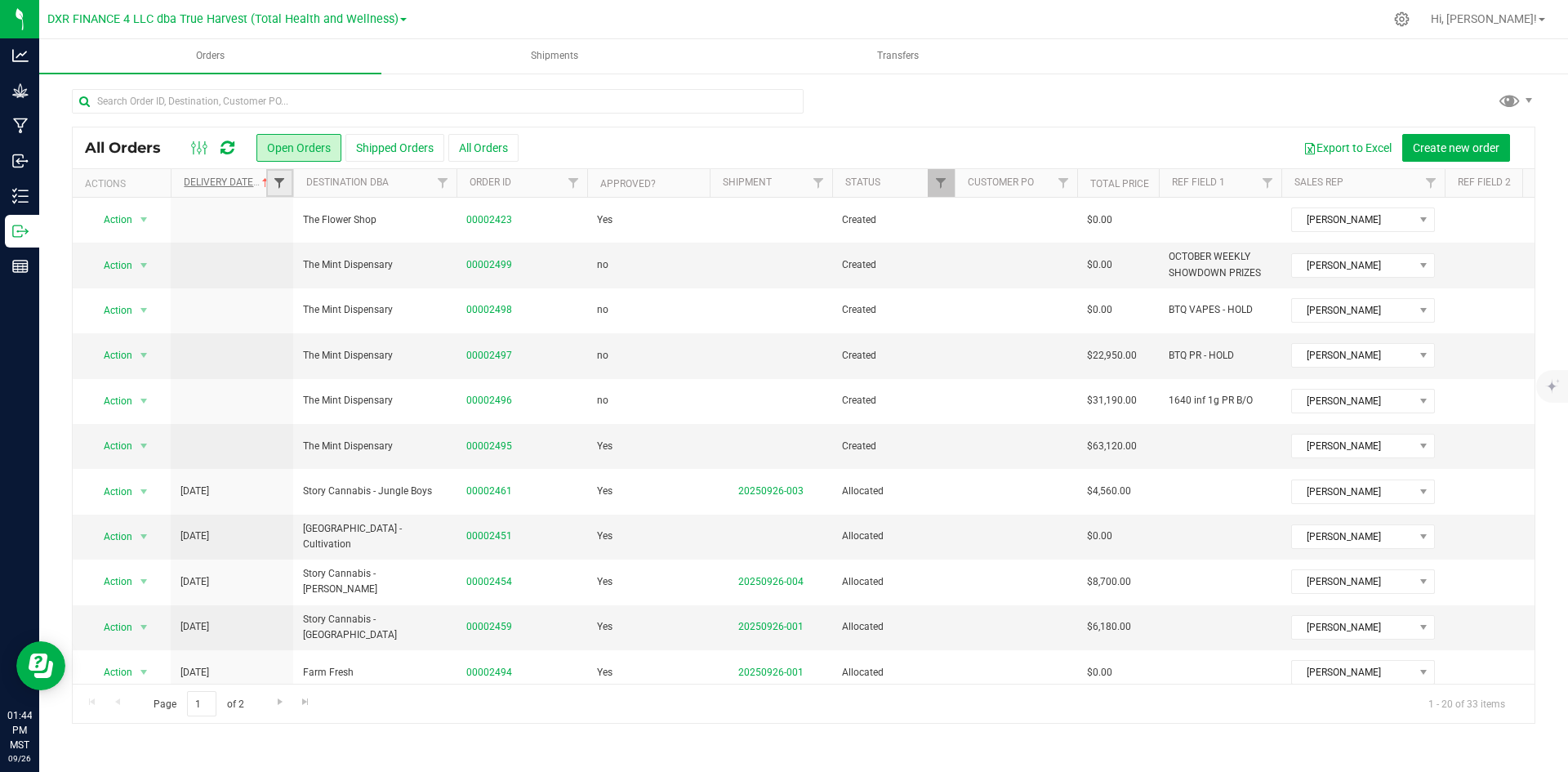
click at [285, 187] on span "Filter" at bounding box center [279, 183] width 13 height 13
click at [435, 288] on span "select" at bounding box center [431, 282] width 13 height 13
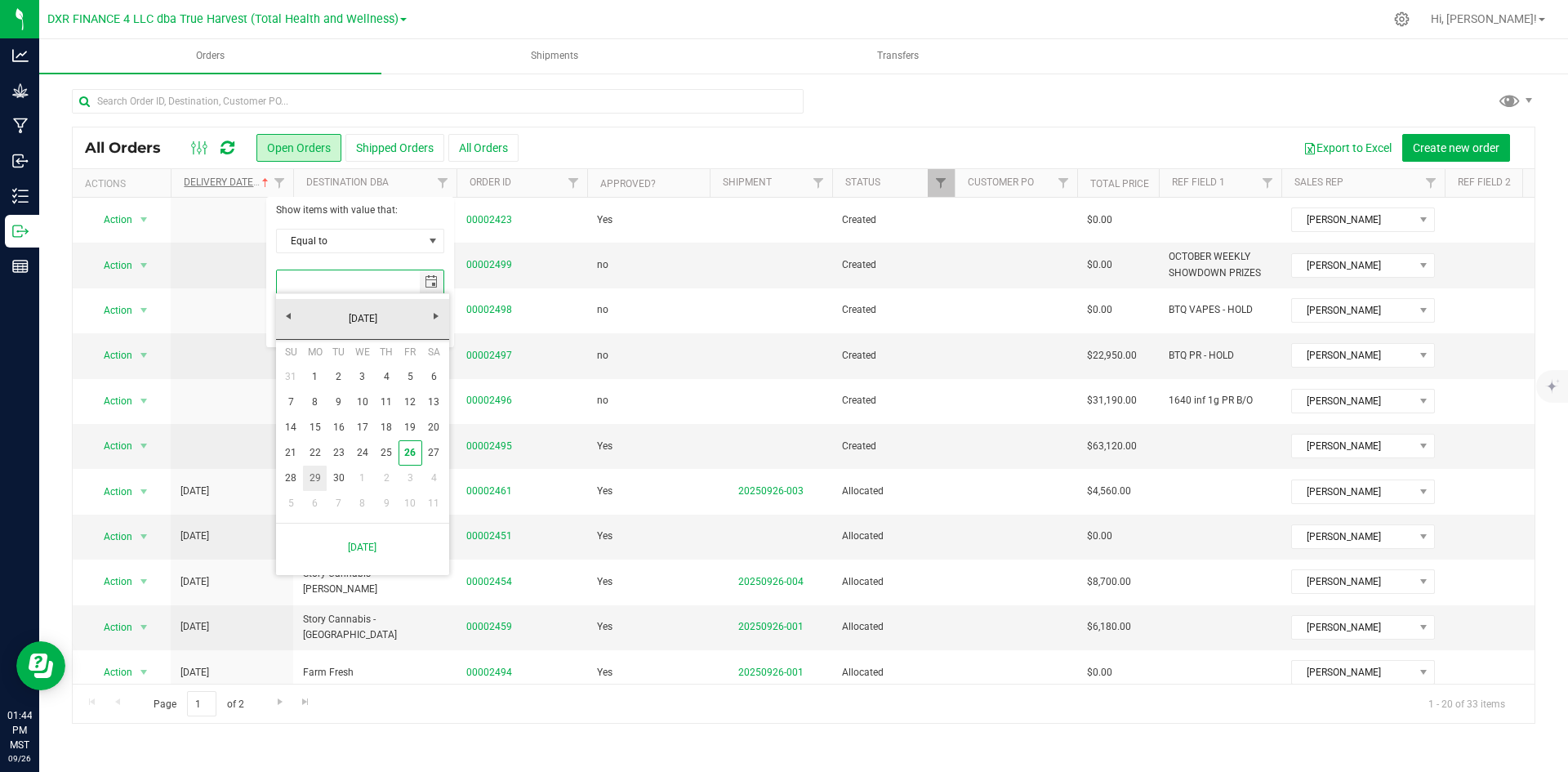
click at [323, 481] on link "29" at bounding box center [314, 478] width 23 height 25
type input "9/29/2025"
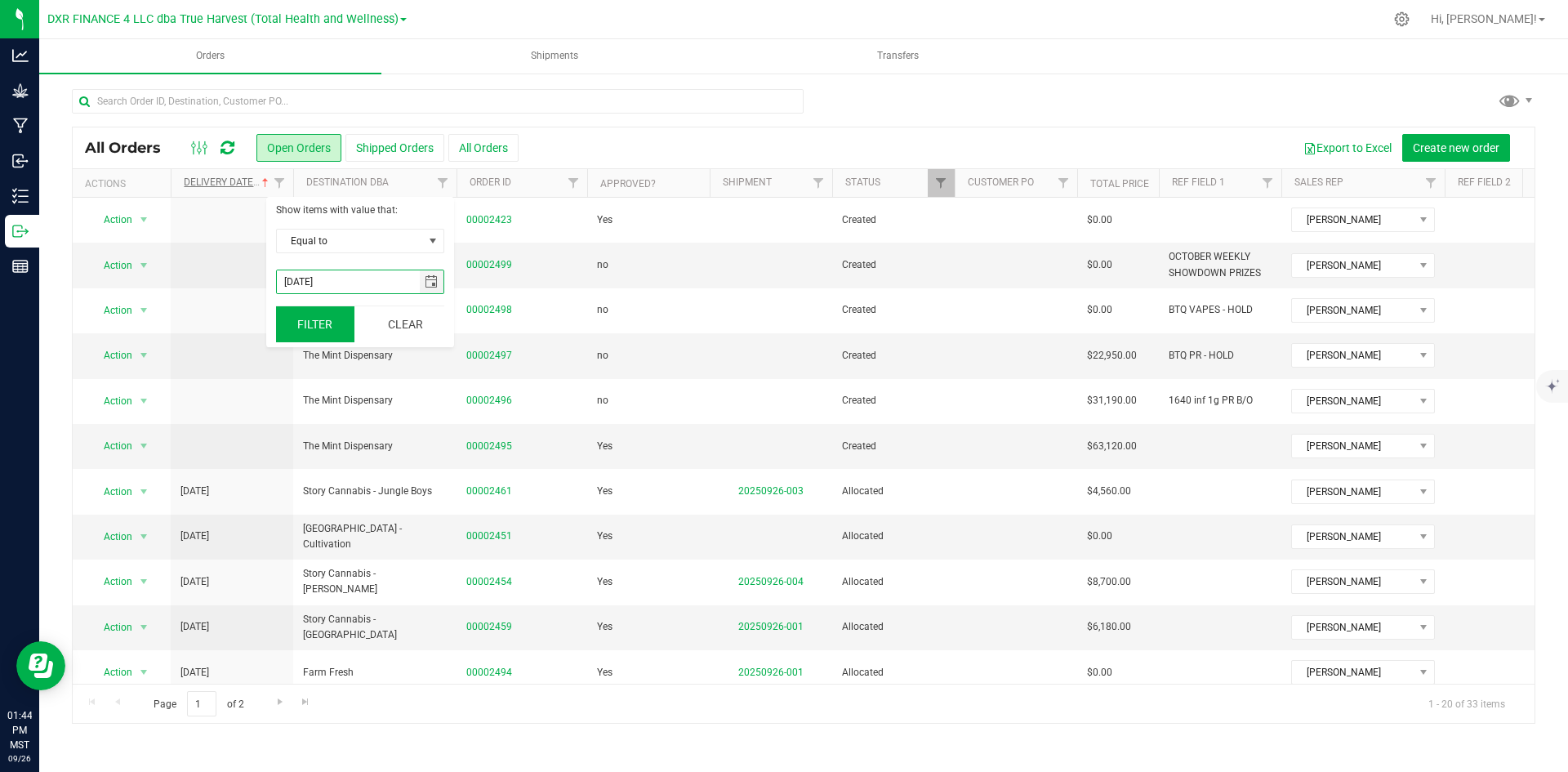
click at [322, 327] on button "Filter" at bounding box center [315, 324] width 78 height 36
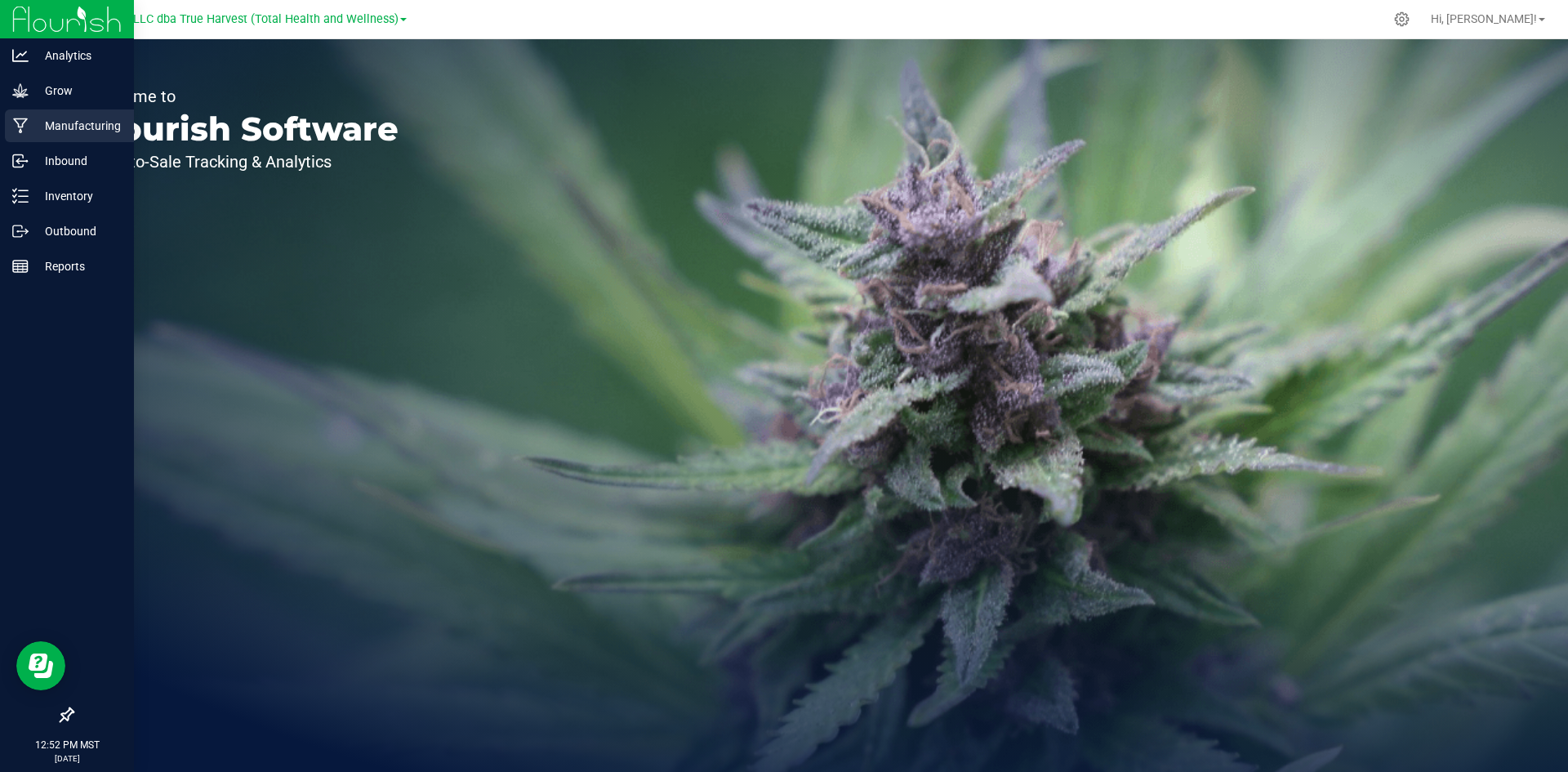
click at [42, 123] on p "Manufacturing" at bounding box center [77, 126] width 98 height 20
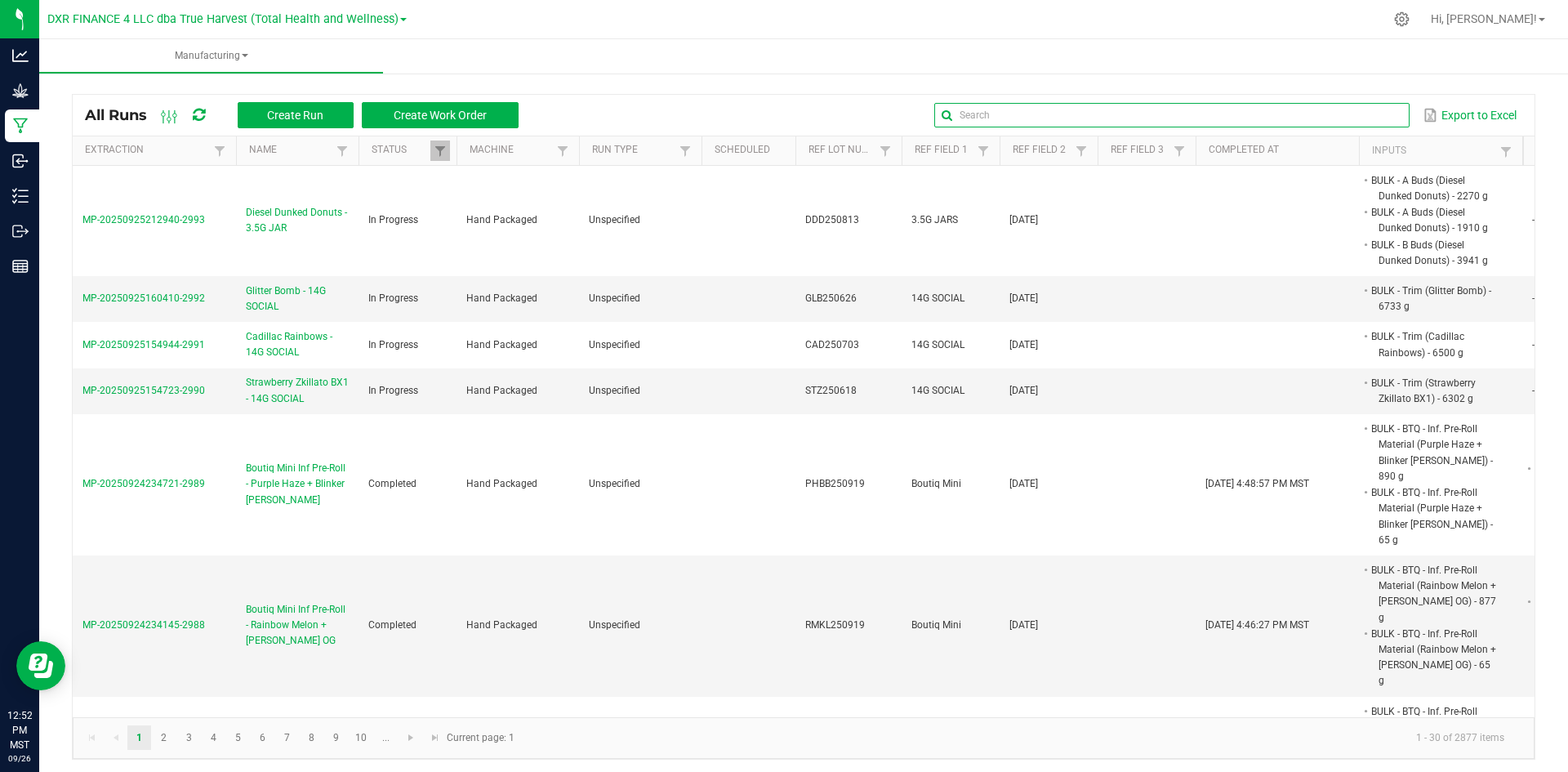
click at [1356, 115] on input "text" at bounding box center [1171, 115] width 475 height 24
paste input "ALP250626"
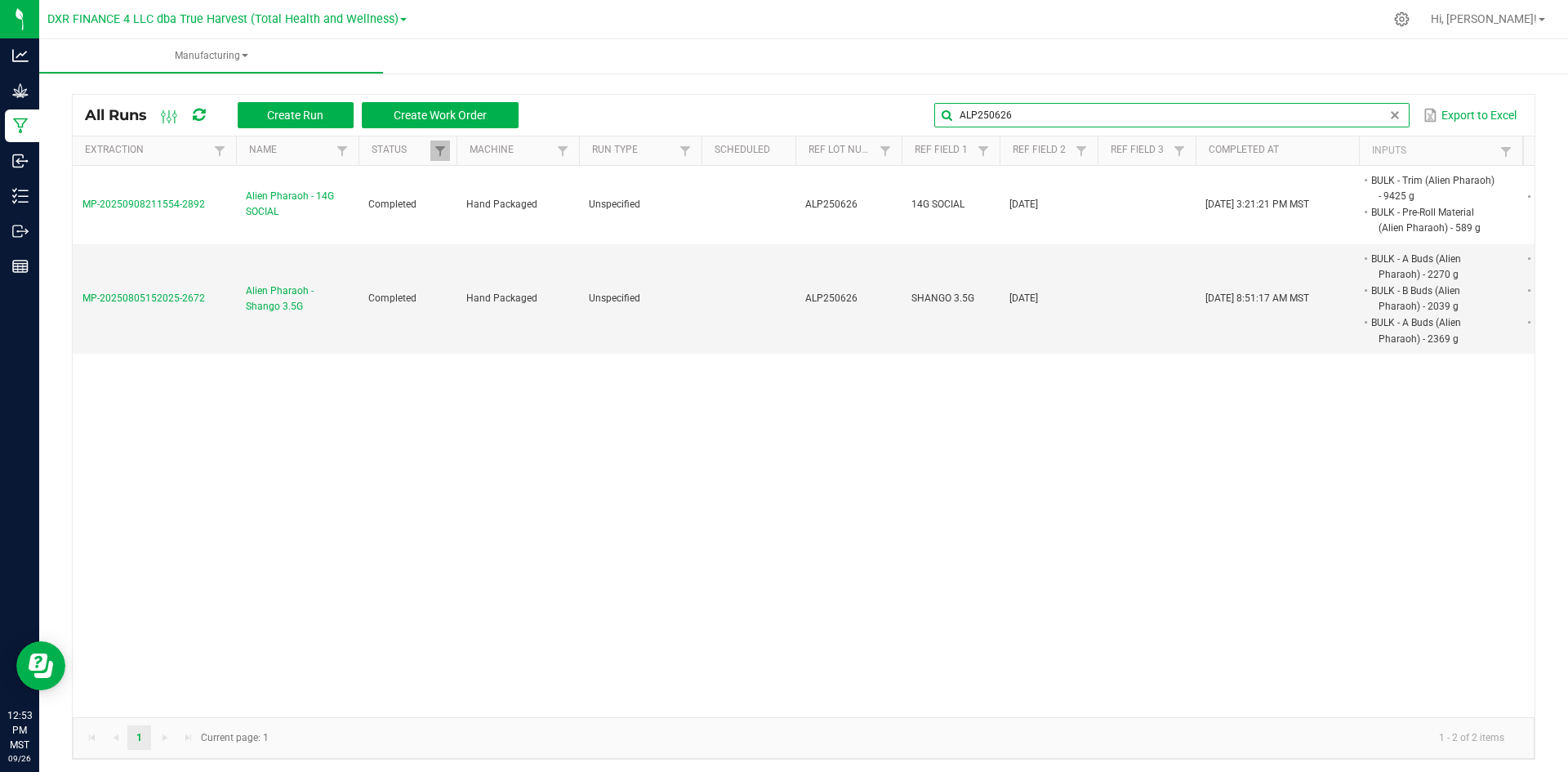
type input "ALP250626"
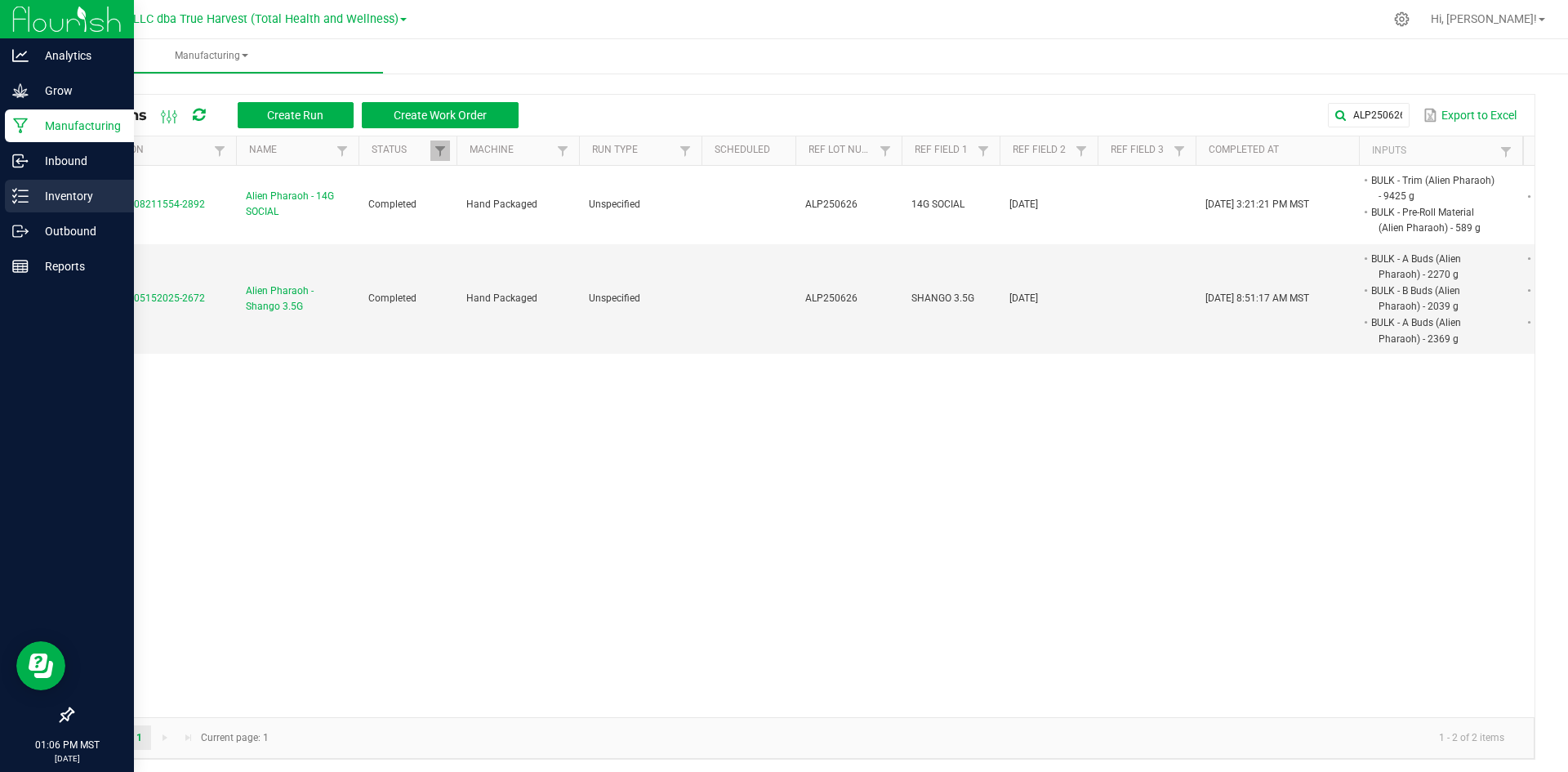
click at [27, 199] on icon at bounding box center [20, 196] width 17 height 17
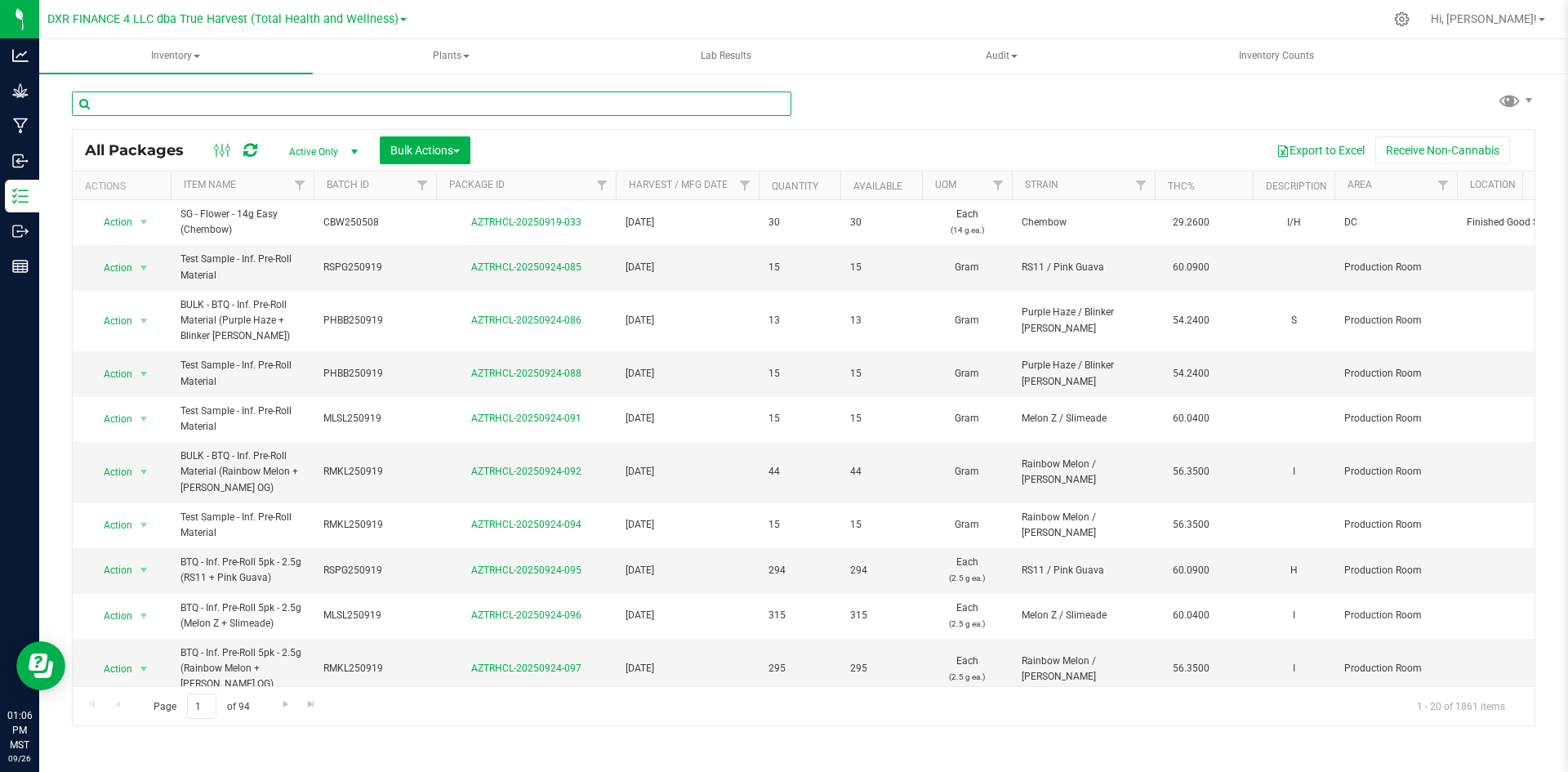
click at [411, 103] on input "text" at bounding box center [431, 103] width 720 height 24
paste input "ALP250626"
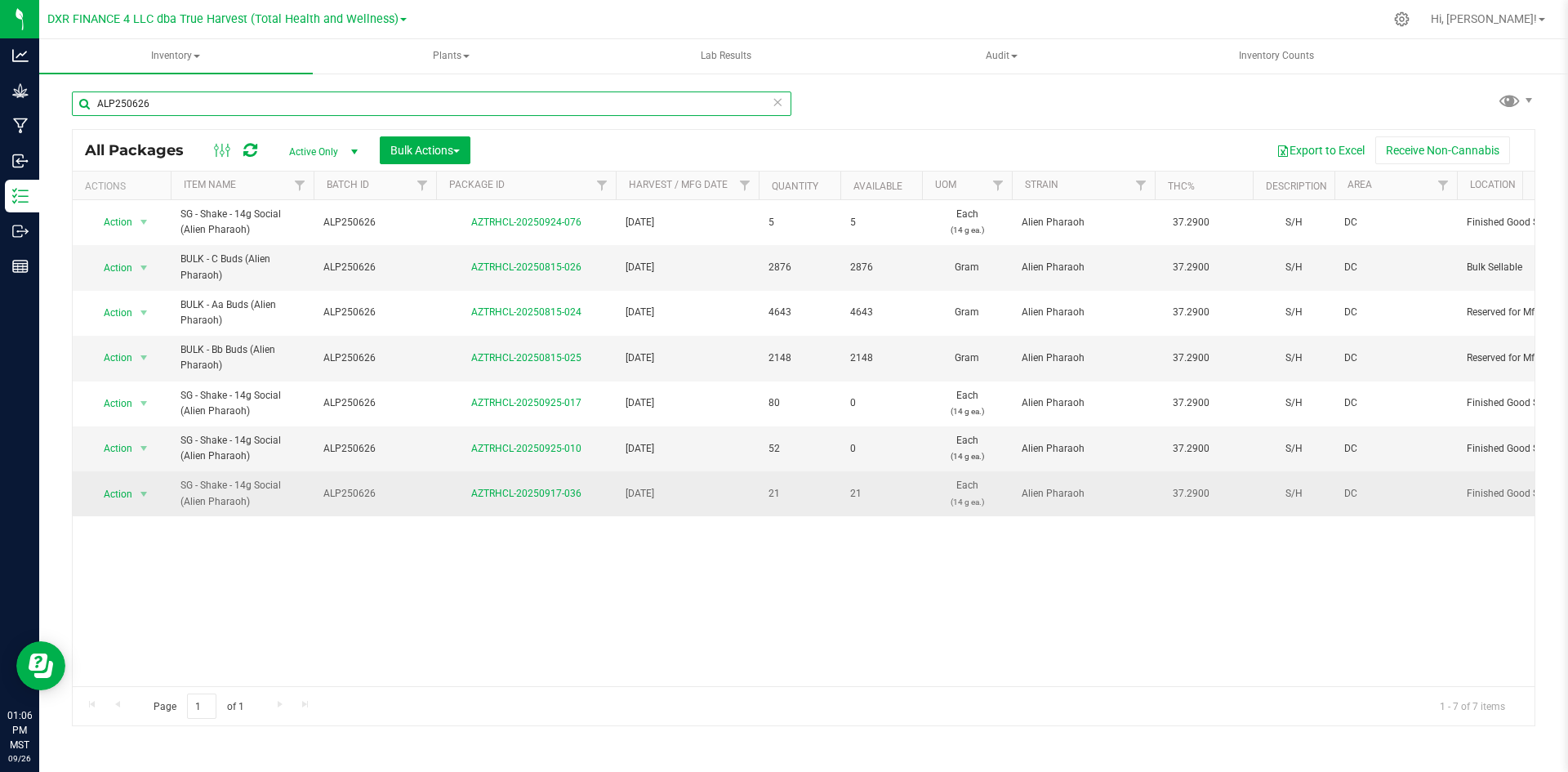
drag, startPoint x: 412, startPoint y: 103, endPoint x: 833, endPoint y: 514, distance: 588.4
click at [833, 514] on div "ALP250626 All Packages Active Only Active Only Lab Samples Locked All Bulk Acti…" at bounding box center [804, 401] width 1464 height 650
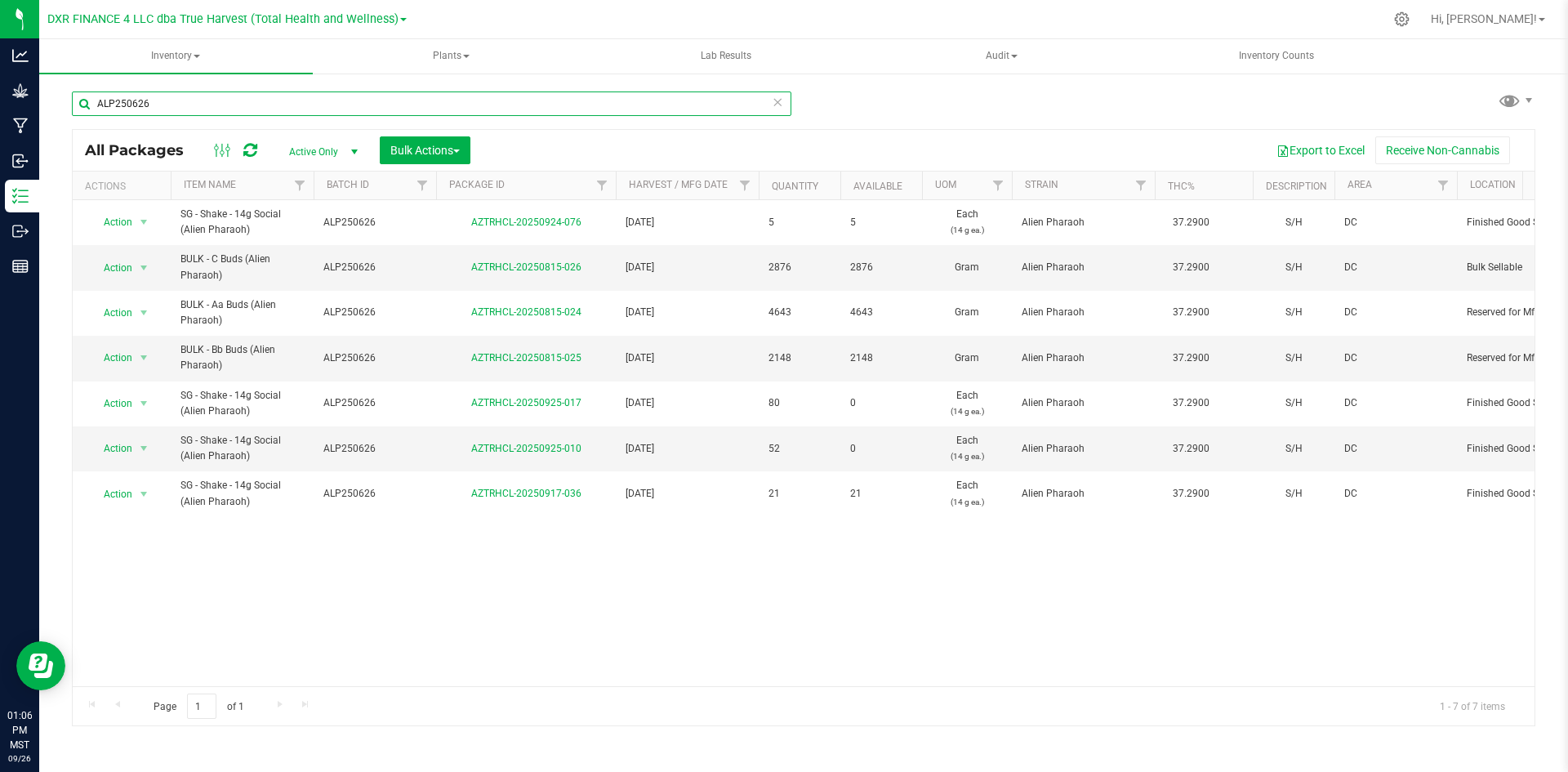
type input "ALP250626"
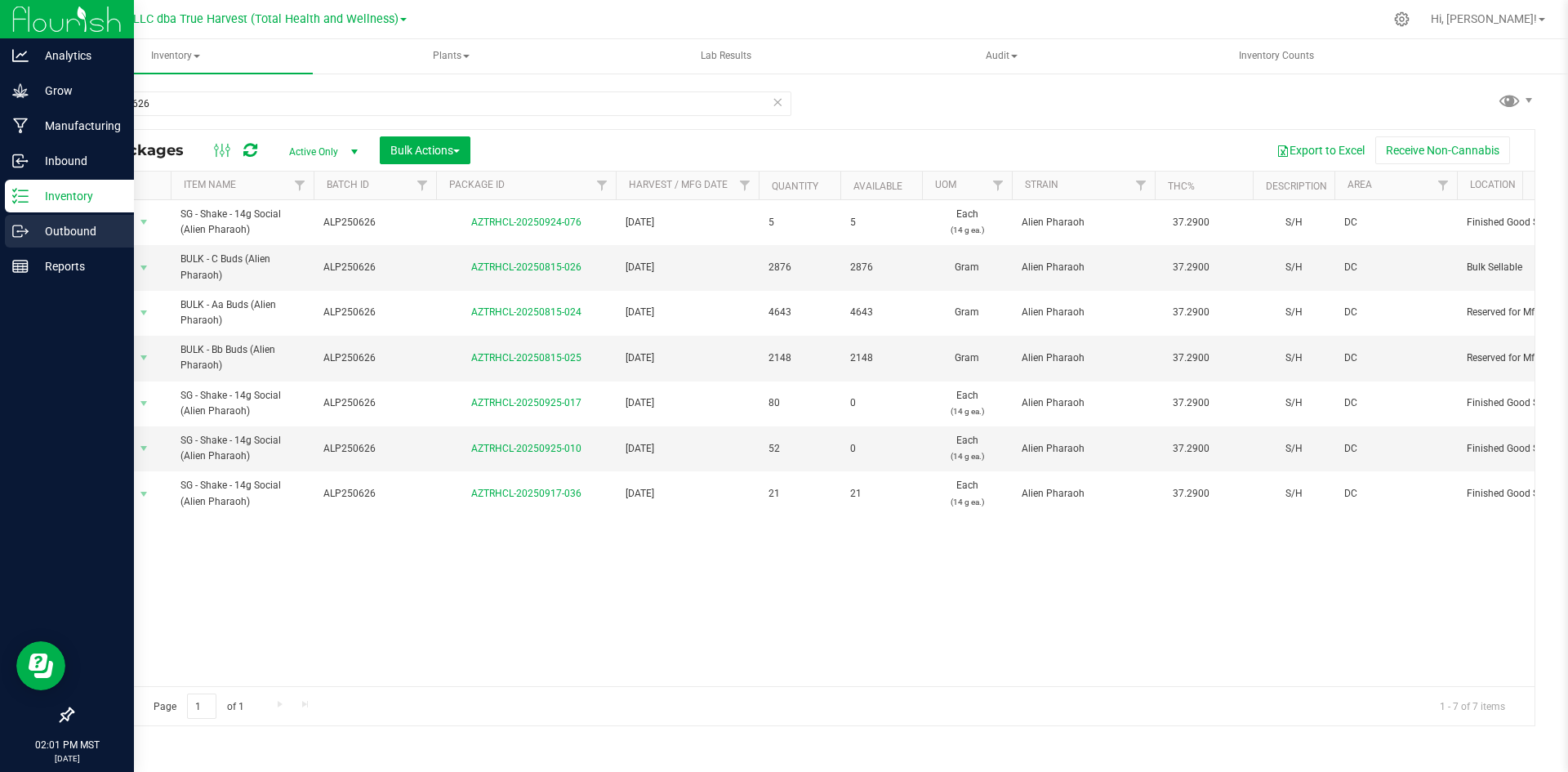
drag, startPoint x: 45, startPoint y: 237, endPoint x: 55, endPoint y: 237, distance: 10.0
click at [45, 237] on p "Outbound" at bounding box center [77, 231] width 98 height 20
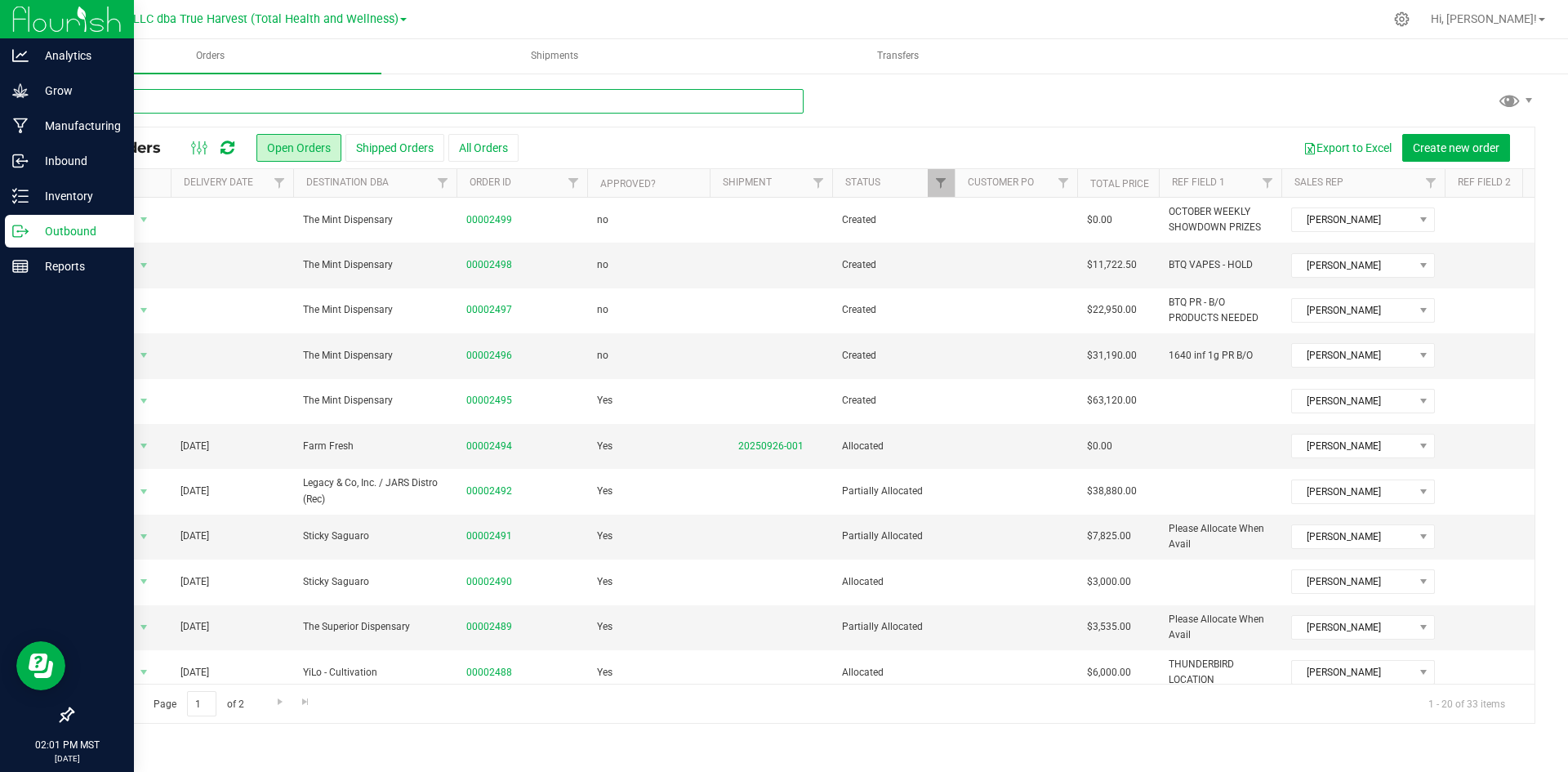
click at [480, 108] on input "text" at bounding box center [438, 102] width 732 height 24
type input "2497"
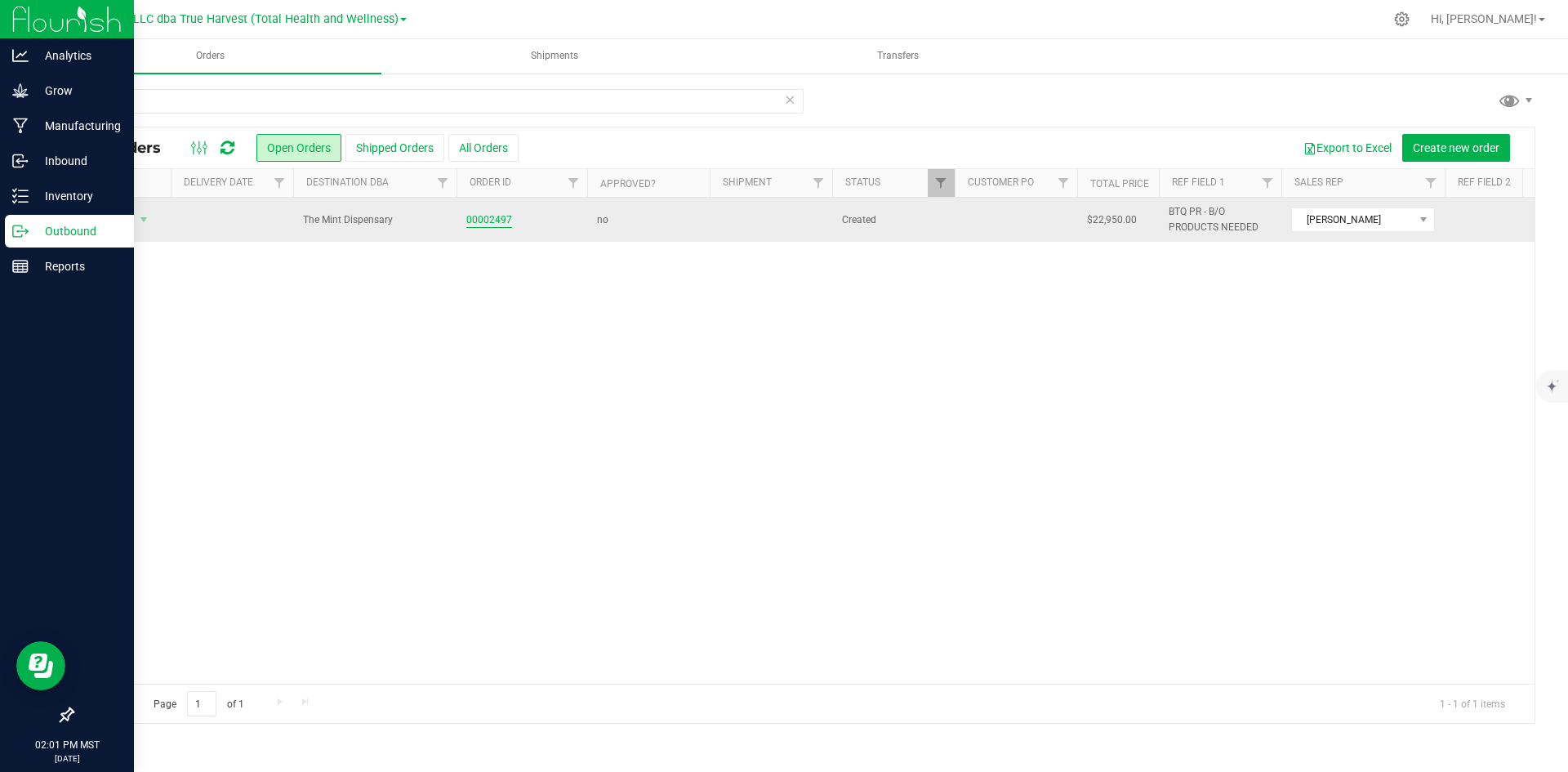
click at [488, 225] on link "00002497" at bounding box center [489, 220] width 46 height 16
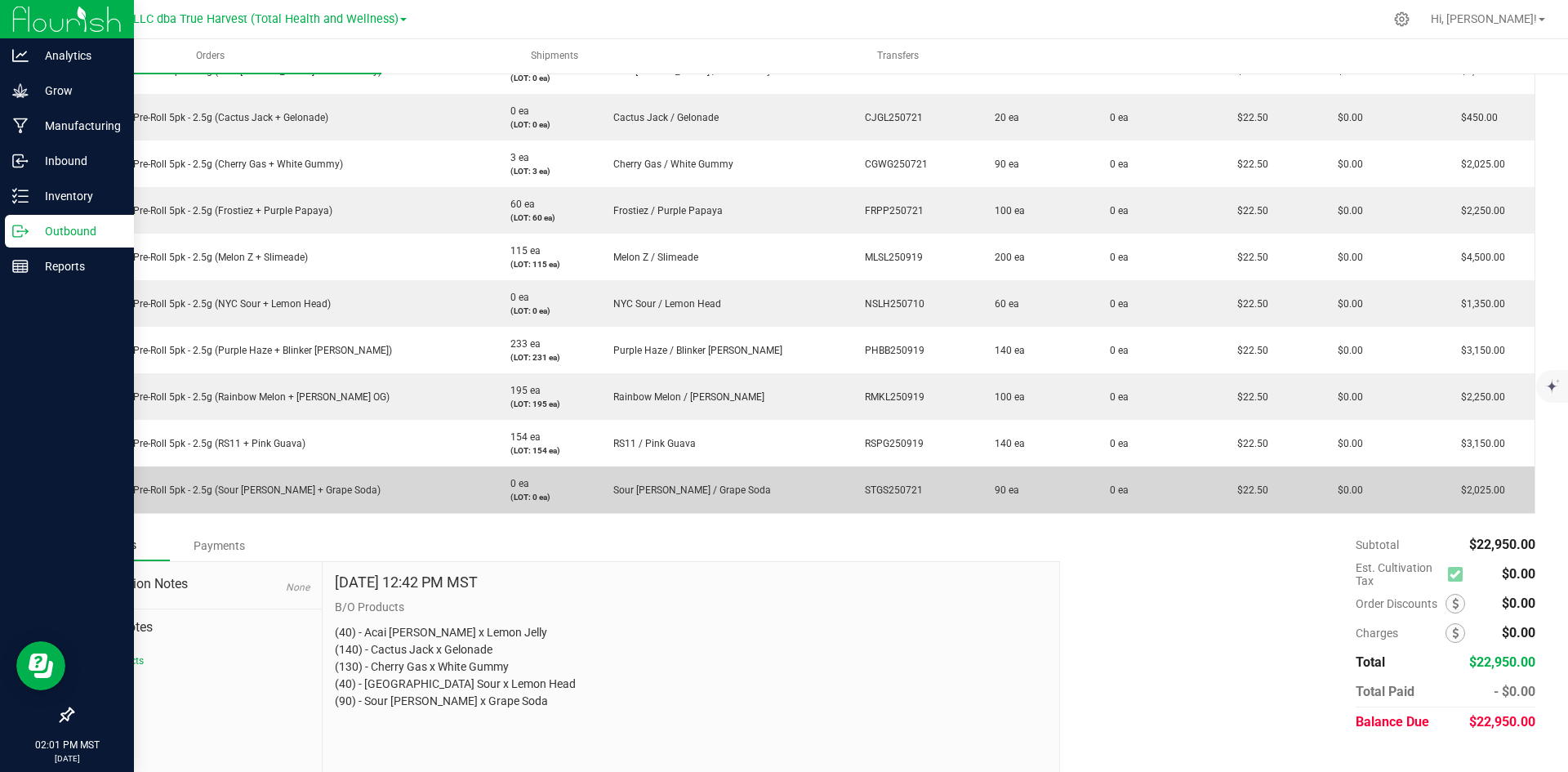
scroll to position [482, 0]
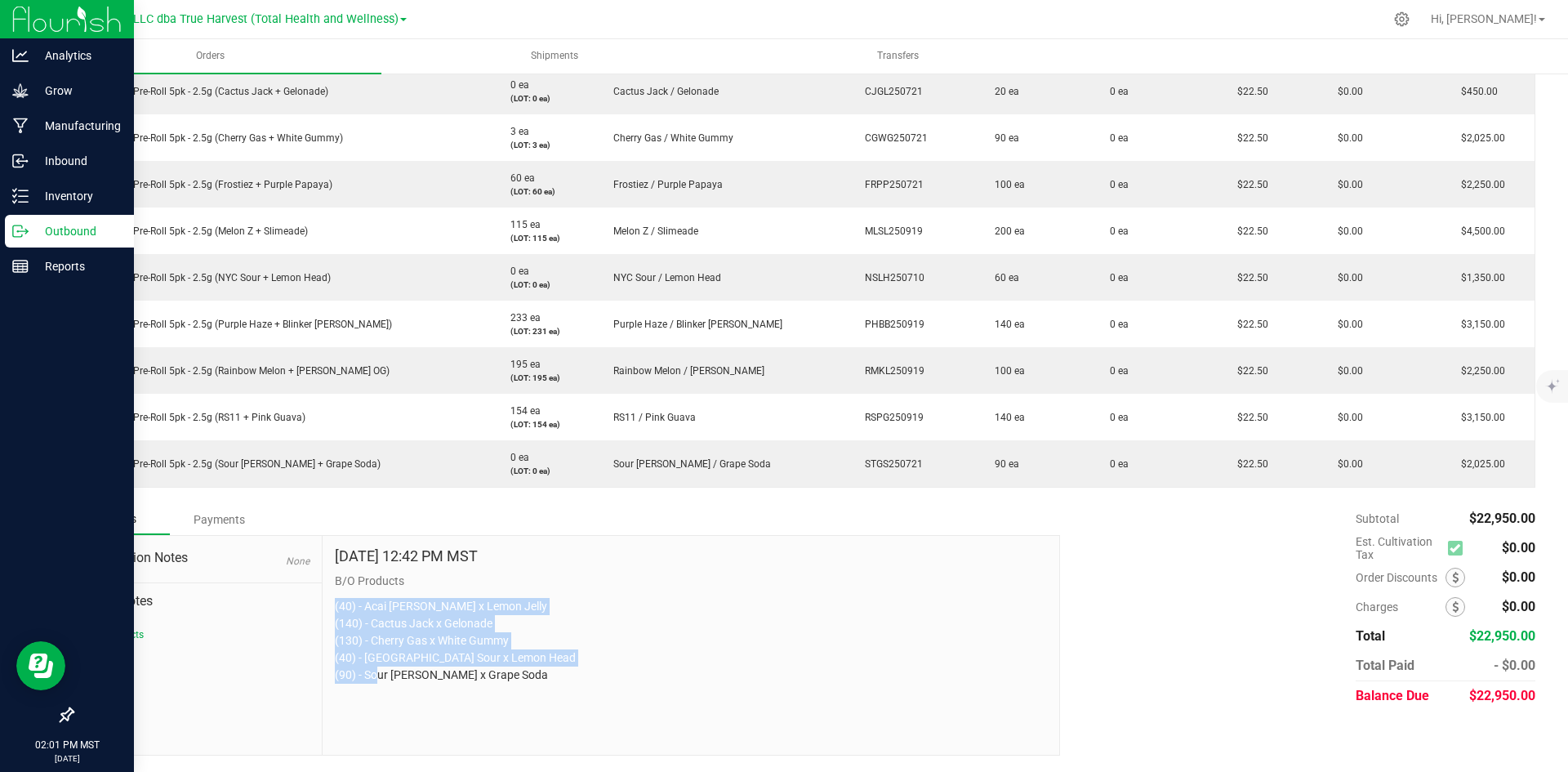
drag, startPoint x: 332, startPoint y: 603, endPoint x: 515, endPoint y: 730, distance: 222.8
click at [515, 730] on div "[DATE] 12:42 PM MST B/O Products (40) - Acai [PERSON_NAME] x Lemon Jelly (140) …" at bounding box center [690, 644] width 737 height 219
click at [628, 661] on p "(40) - Acai [PERSON_NAME] x Lemon Jelly (140) - Cactus Jack x Gelonade (130) - …" at bounding box center [691, 641] width 712 height 86
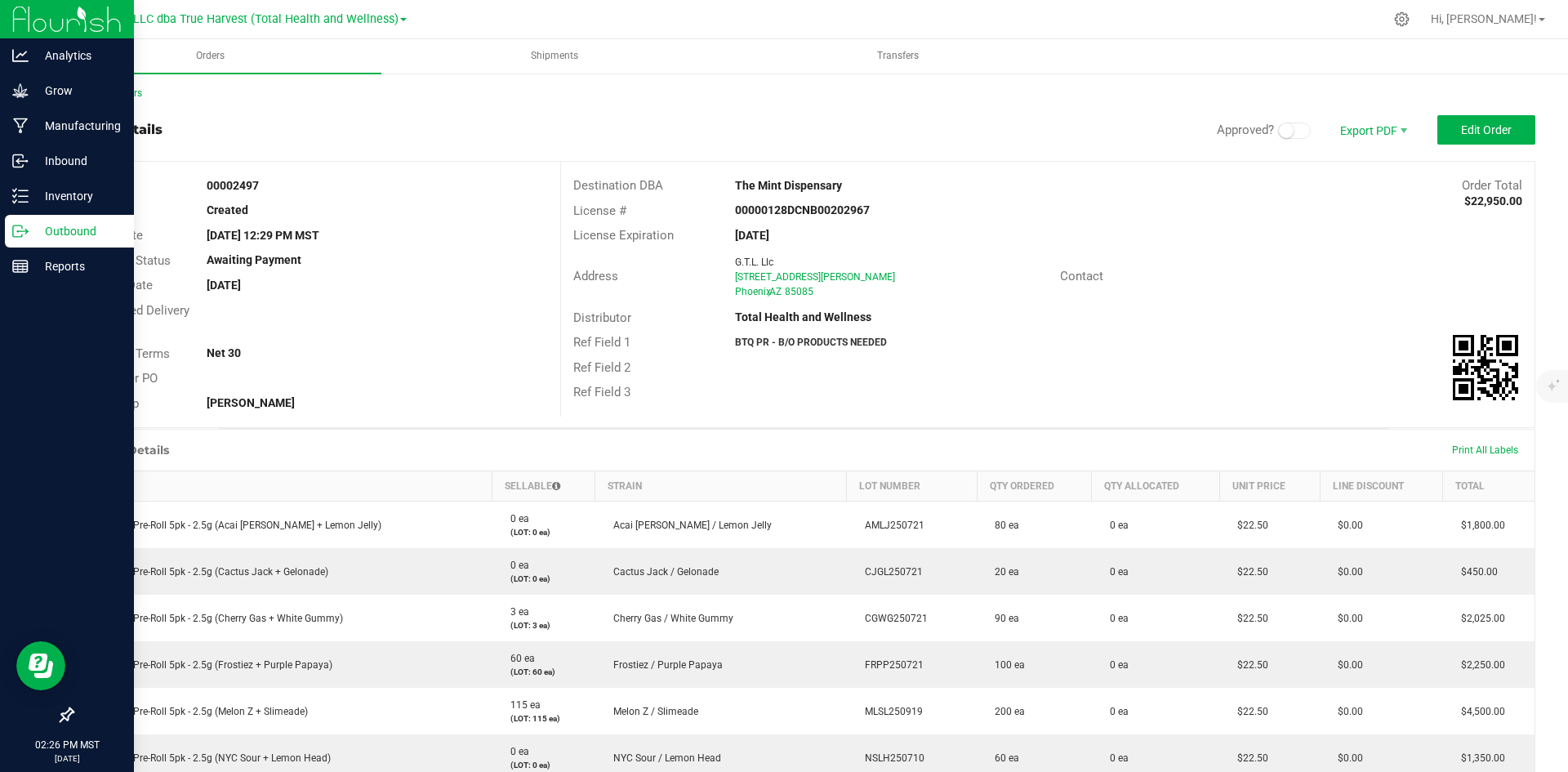
scroll to position [0, 0]
click at [102, 98] on link "Back to Orders" at bounding box center [106, 95] width 70 height 11
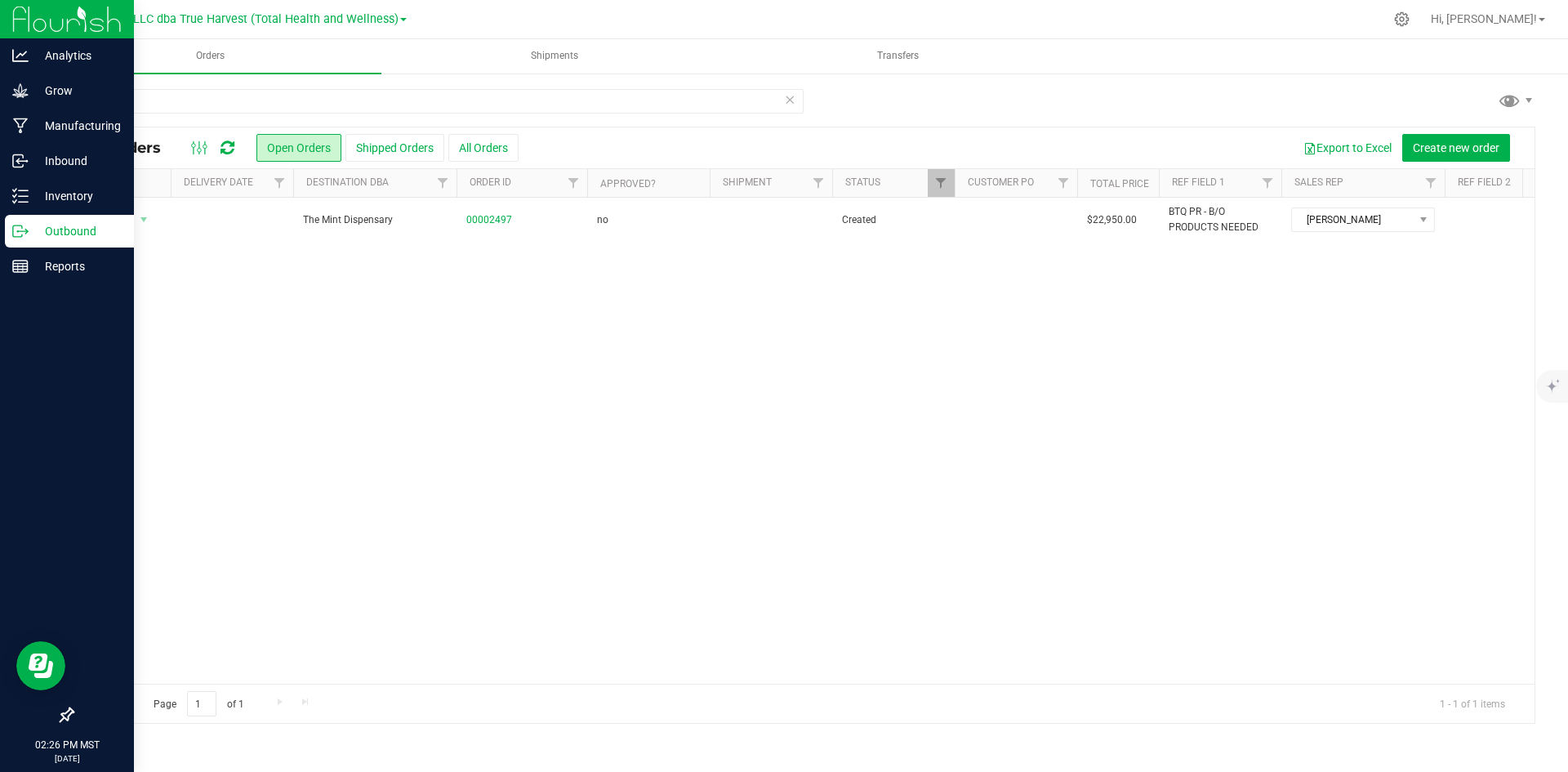
click at [790, 93] on icon at bounding box center [790, 99] width 11 height 20
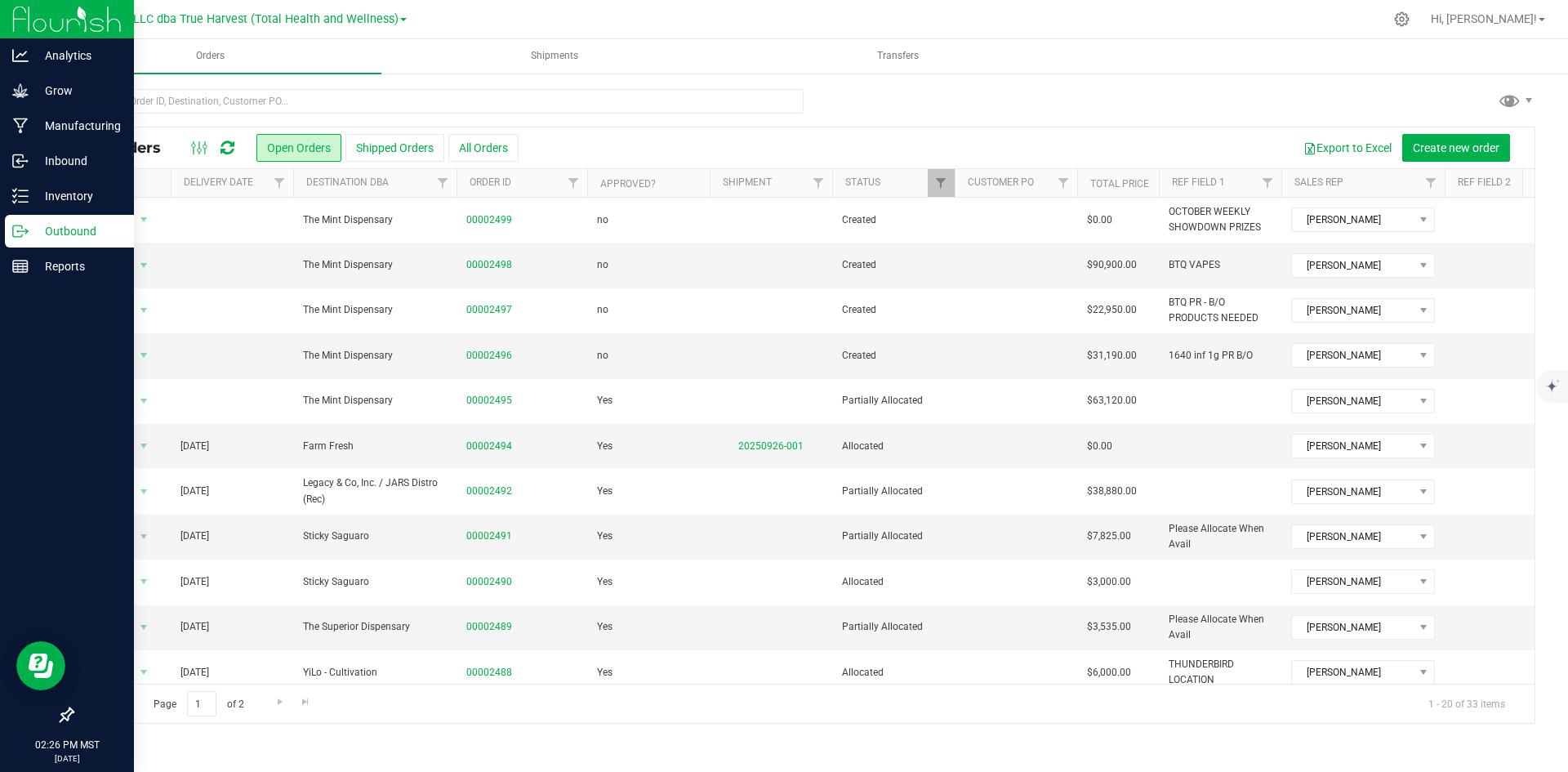
click at [256, 189] on th "Delivery Date" at bounding box center [232, 183] width 123 height 29
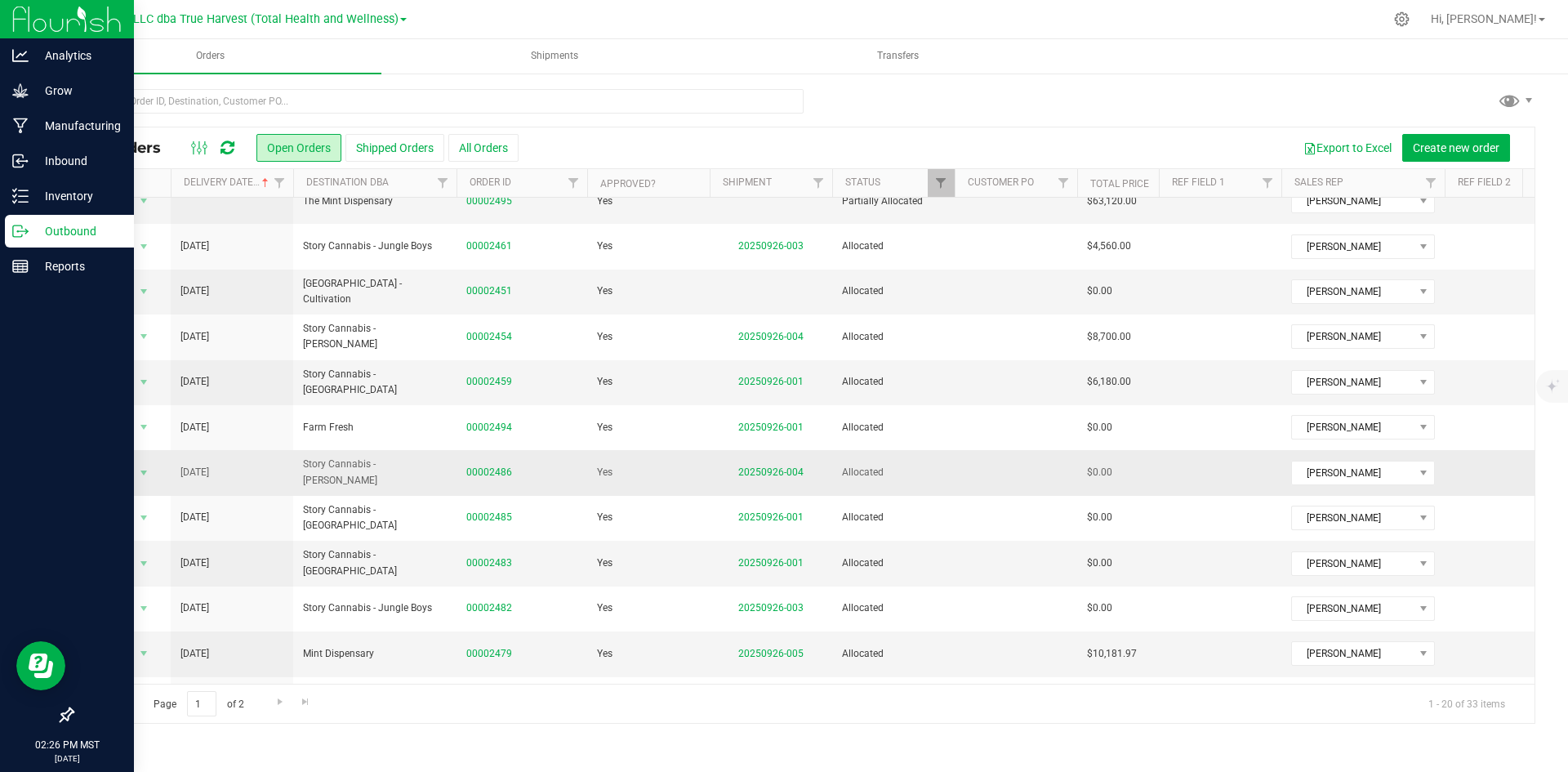
scroll to position [163, 0]
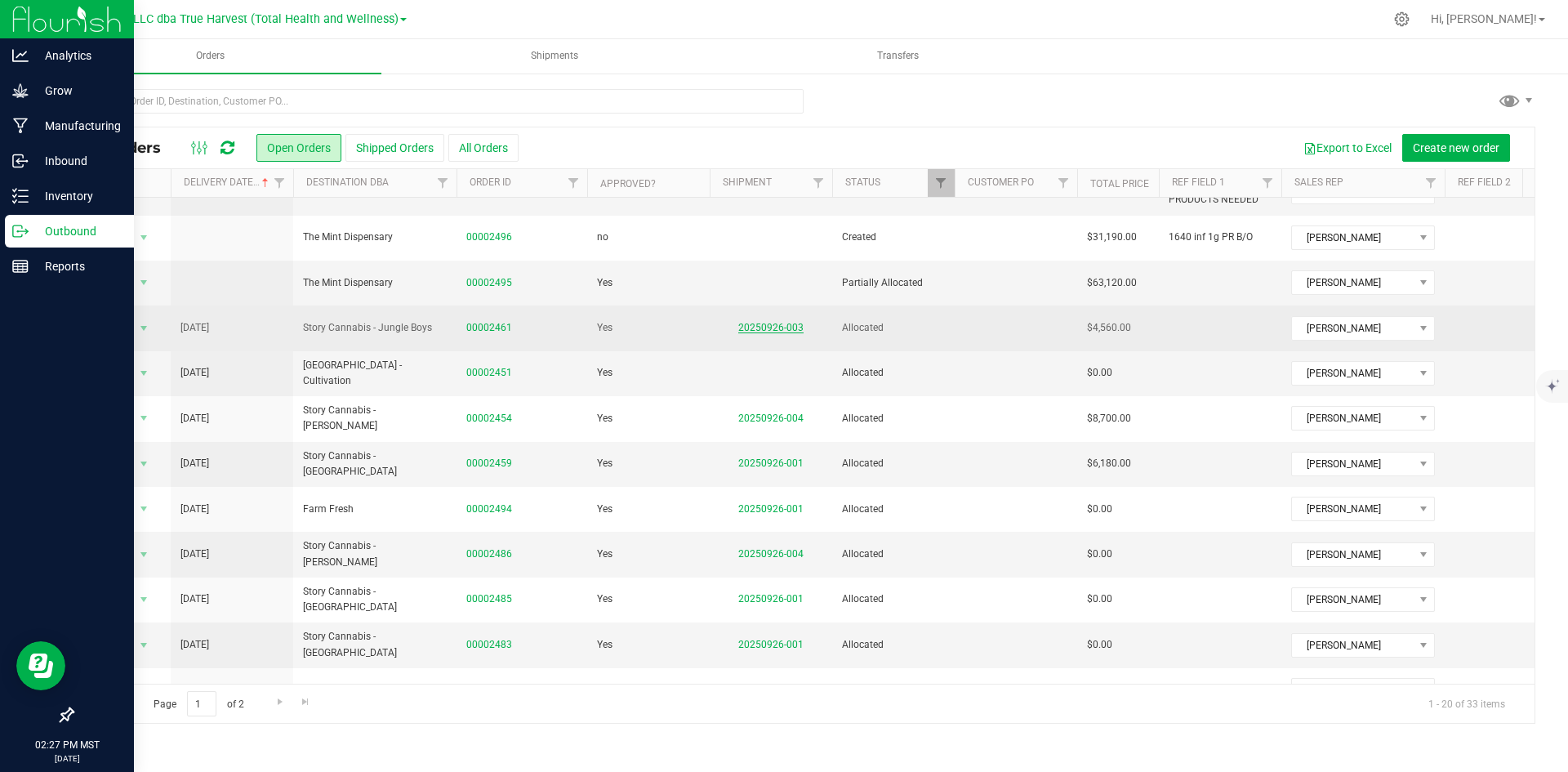
click at [780, 331] on link "20250926-003" at bounding box center [771, 328] width 65 height 11
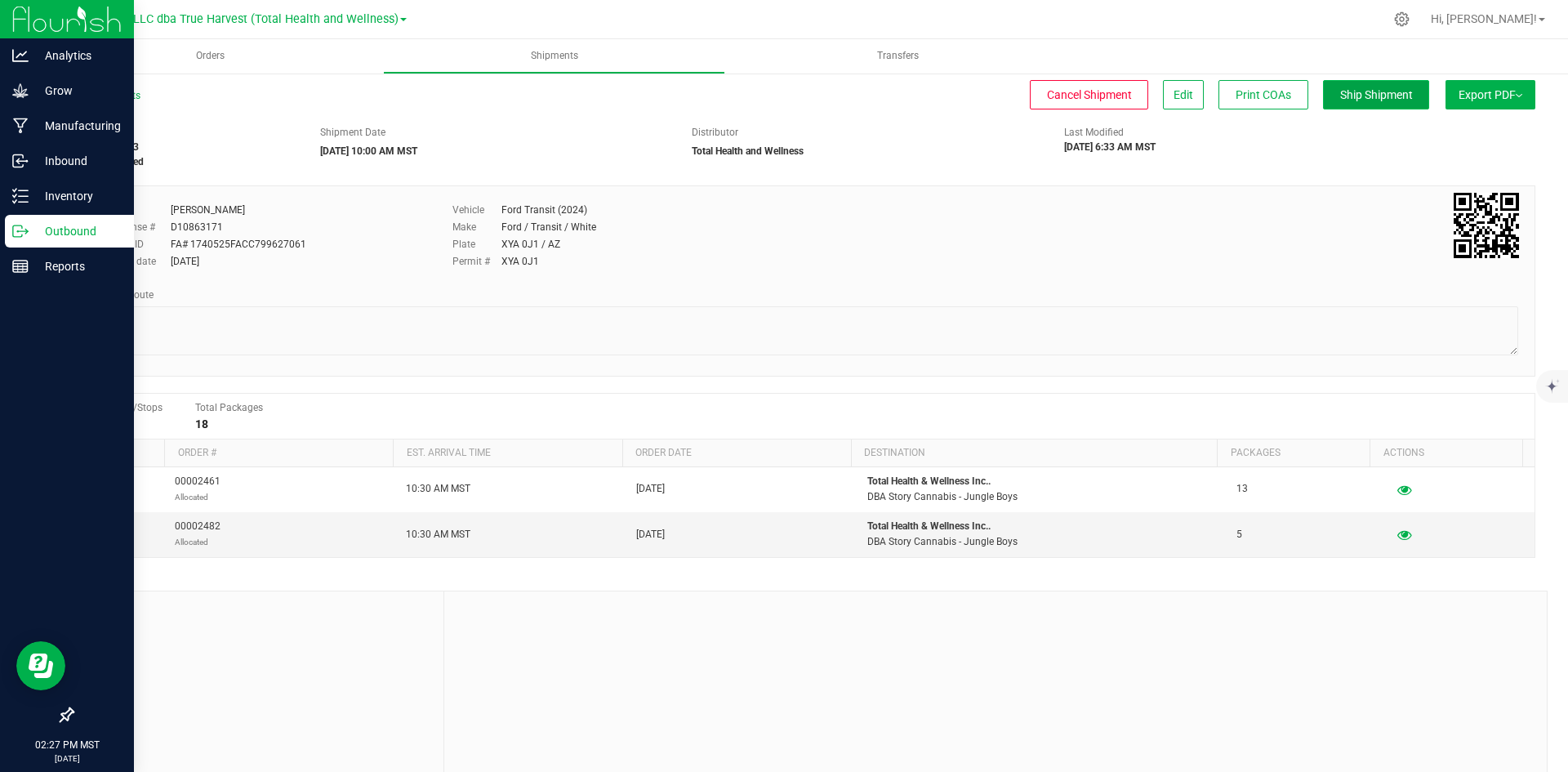
click at [1380, 90] on span "Ship Shipment" at bounding box center [1376, 95] width 73 height 13
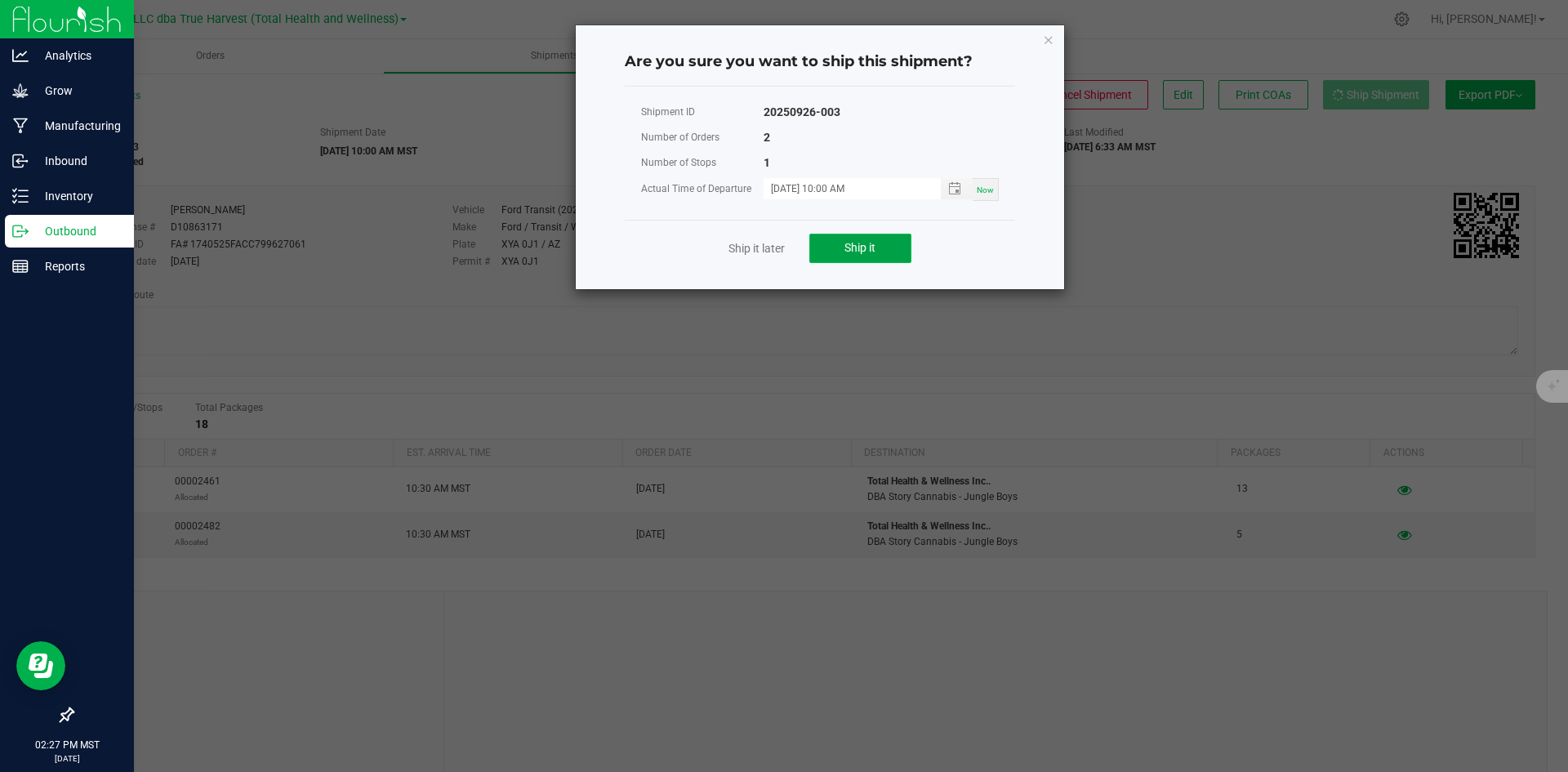
click at [879, 249] on button "Ship it" at bounding box center [860, 249] width 102 height 30
